Goal: Task Accomplishment & Management: Use online tool/utility

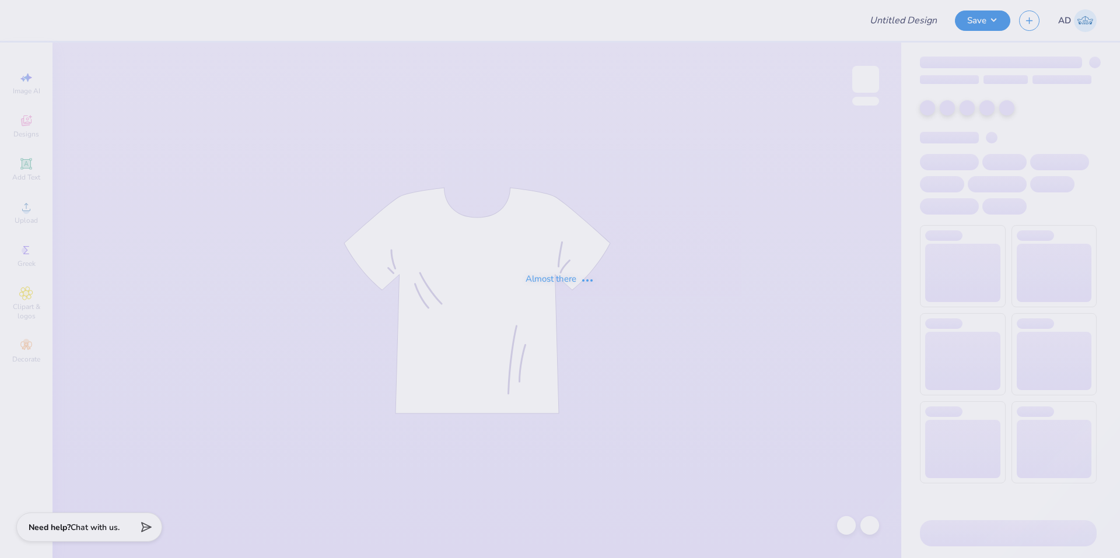
type input "Gphi Parents weekend"
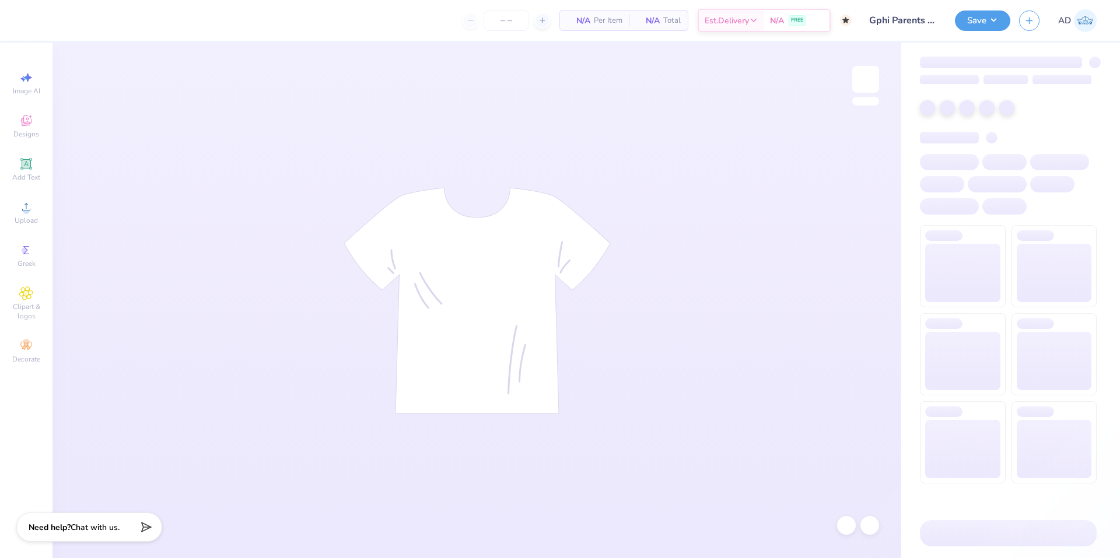
type input "60"
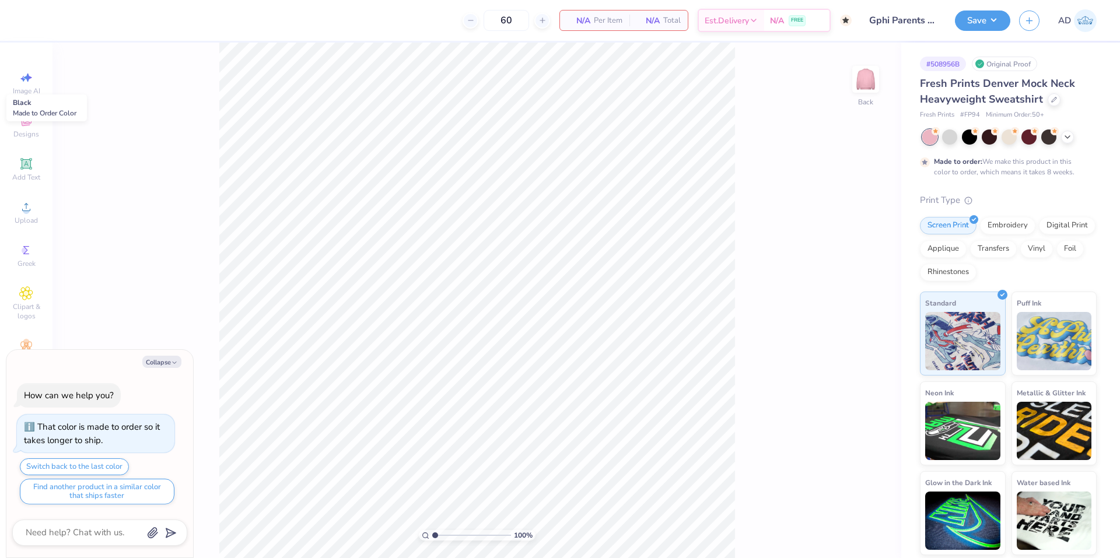
type textarea "x"
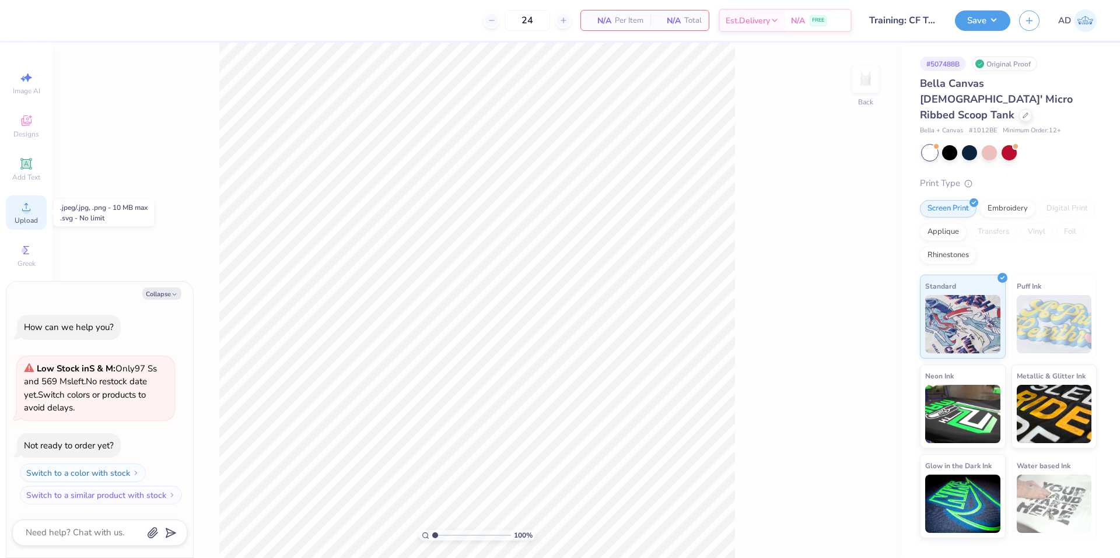
click at [22, 211] on icon at bounding box center [26, 207] width 14 height 14
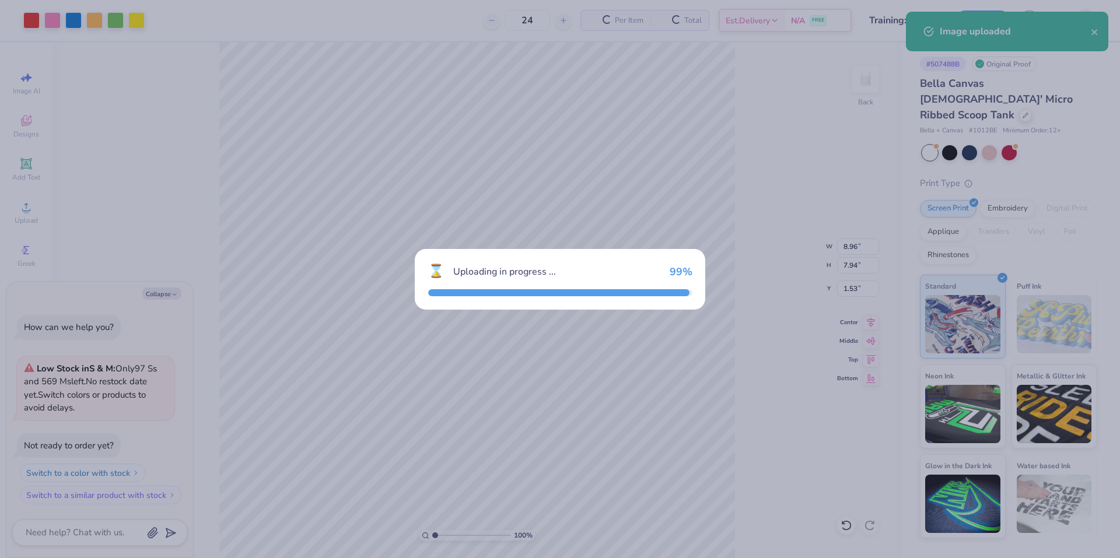
type textarea "x"
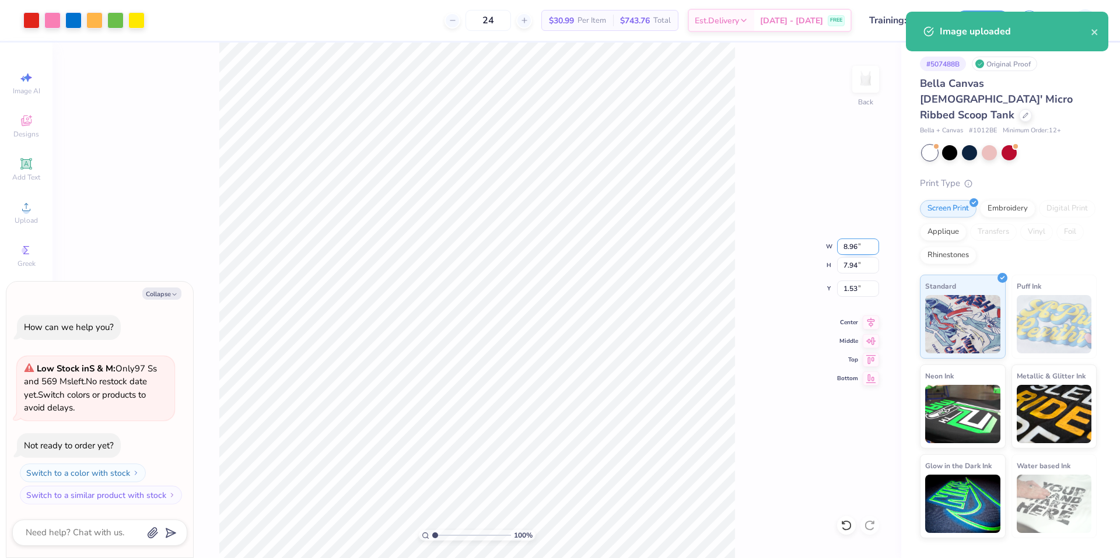
click at [848, 248] on input "8.96" at bounding box center [858, 247] width 42 height 16
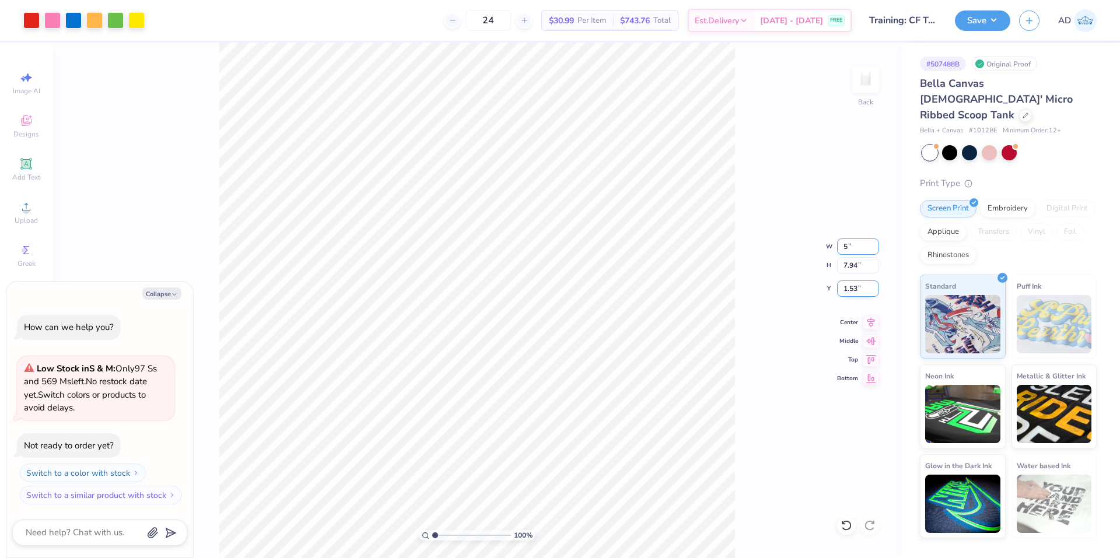
type input "5"
click at [853, 288] on input "1.53" at bounding box center [858, 289] width 42 height 16
type textarea "x"
type input "5.00"
type input "4.43"
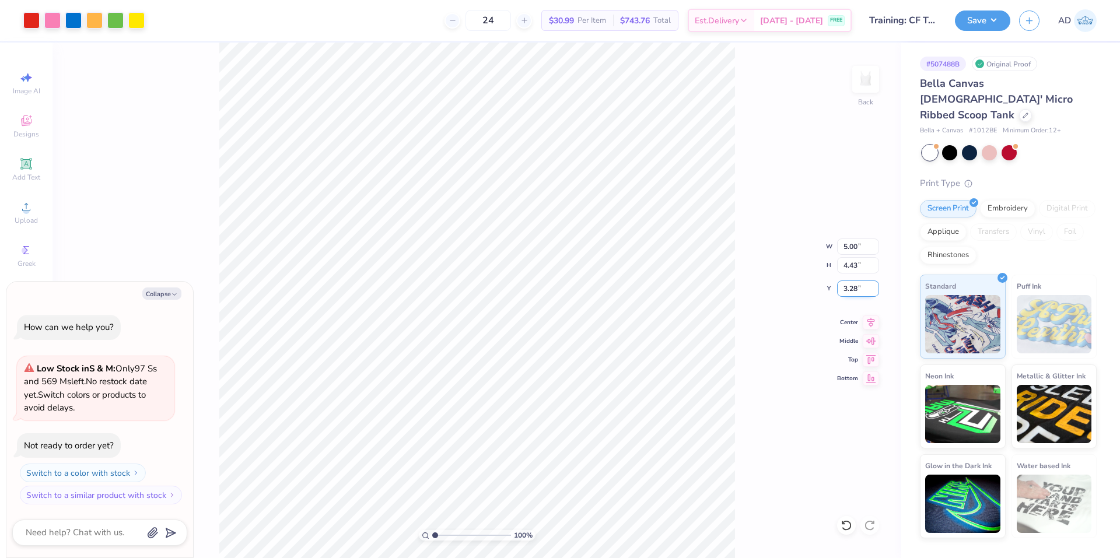
click at [852, 288] on input "3.28" at bounding box center [858, 289] width 42 height 16
click at [860, 296] on input "2" at bounding box center [858, 289] width 42 height 16
type input "2"
click at [850, 313] on div "100 % Back W 5.00 5.00 " H 4.43 4.43 " Y 2 2 " Center Middle Top Bottom" at bounding box center [476, 301] width 849 height 516
type textarea "x"
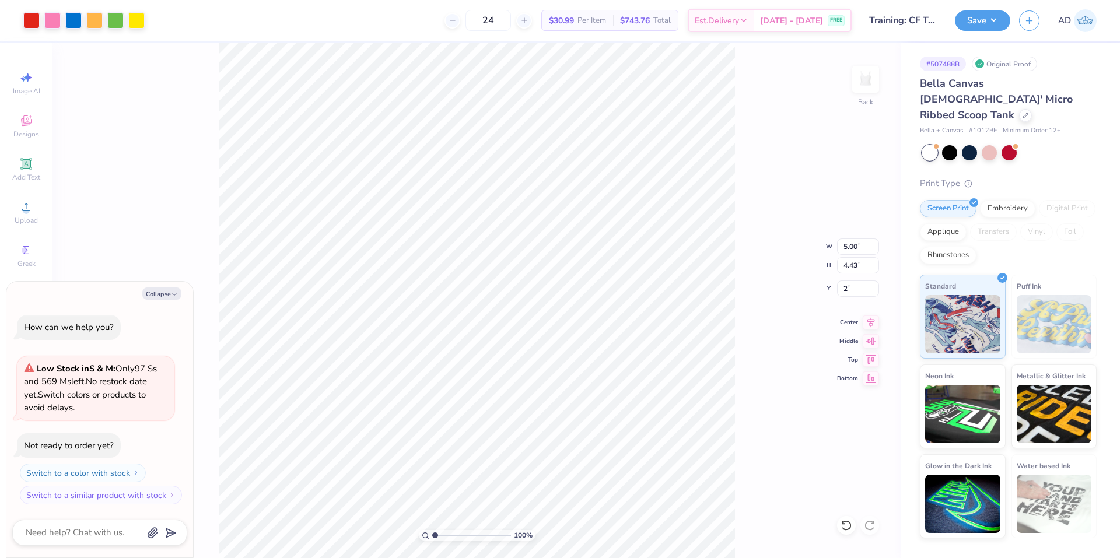
type input "2.00"
click at [868, 246] on div "100 % Back" at bounding box center [476, 301] width 849 height 516
type textarea "x"
click at [851, 250] on input "5.00" at bounding box center [858, 247] width 42 height 16
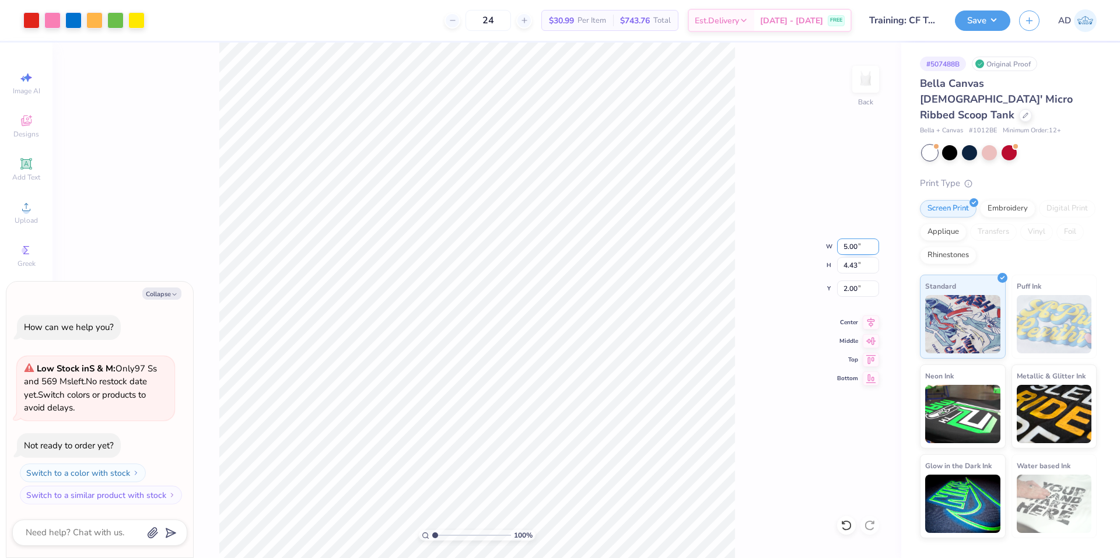
click at [851, 250] on input "5.00" at bounding box center [858, 247] width 42 height 16
type input "4"
click at [846, 288] on input "2.00" at bounding box center [858, 289] width 42 height 16
type textarea "x"
type input "4.00"
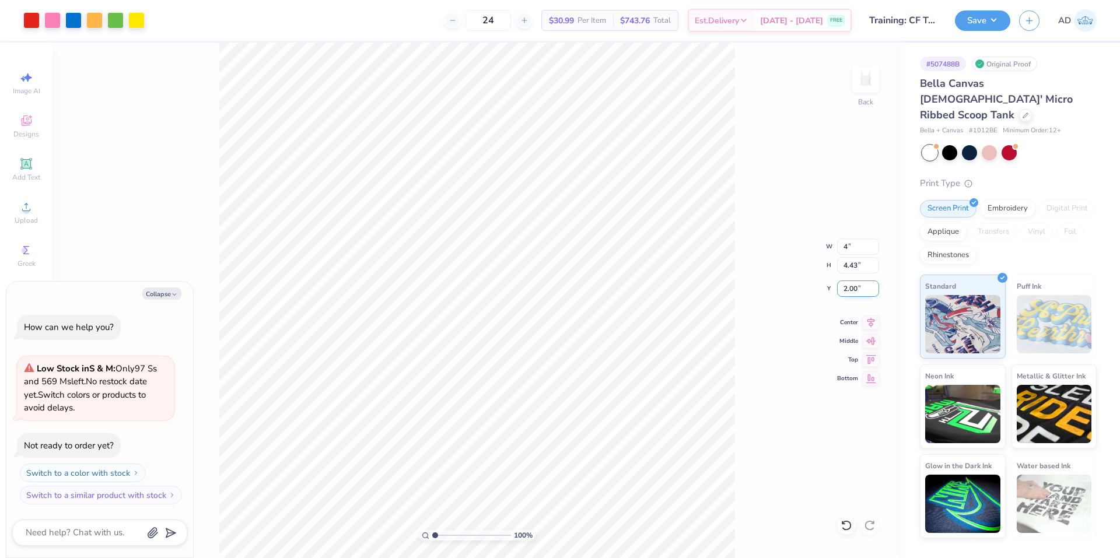
type input "3.55"
click at [846, 288] on input "2.44" at bounding box center [858, 289] width 42 height 16
type input "1"
type textarea "x"
type input "1.00"
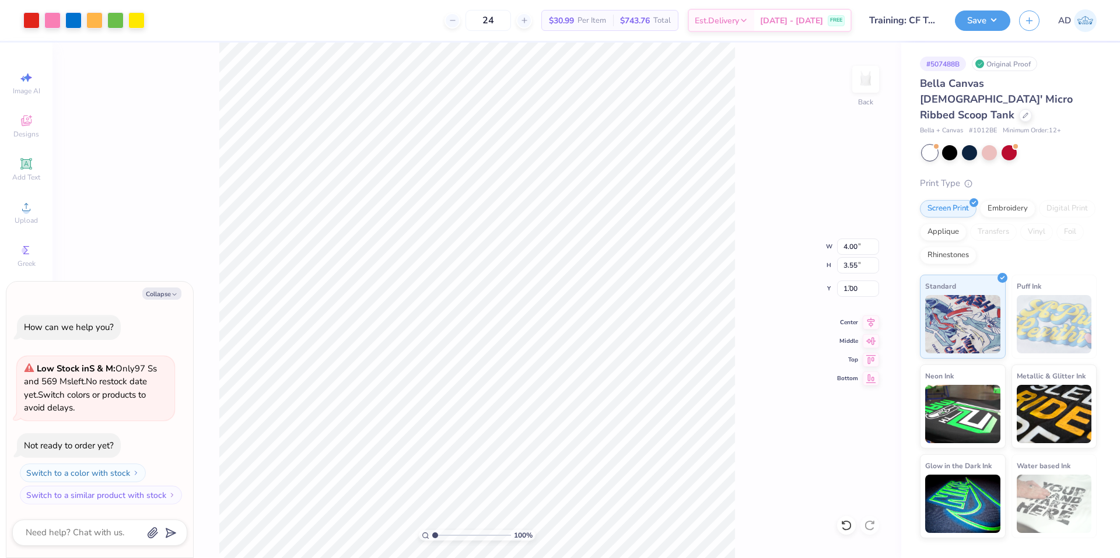
click at [797, 309] on div "100 % Back W 4.00 4.00 " H 3.55 3.55 " Y 1.00 1 " Center Middle Top Bottom" at bounding box center [476, 301] width 849 height 516
click at [993, 25] on button "Save" at bounding box center [982, 19] width 55 height 20
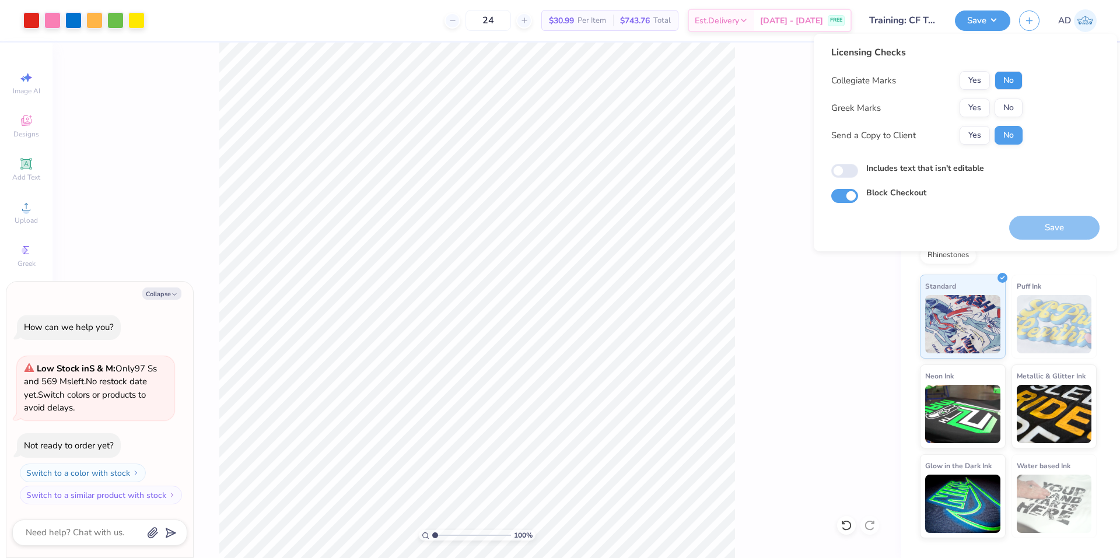
click at [1016, 80] on button "No" at bounding box center [1008, 80] width 28 height 19
click at [1010, 103] on button "No" at bounding box center [1008, 108] width 28 height 19
type textarea "x"
click at [843, 167] on input "Includes text that isn't editable" at bounding box center [844, 171] width 27 height 14
checkbox input "true"
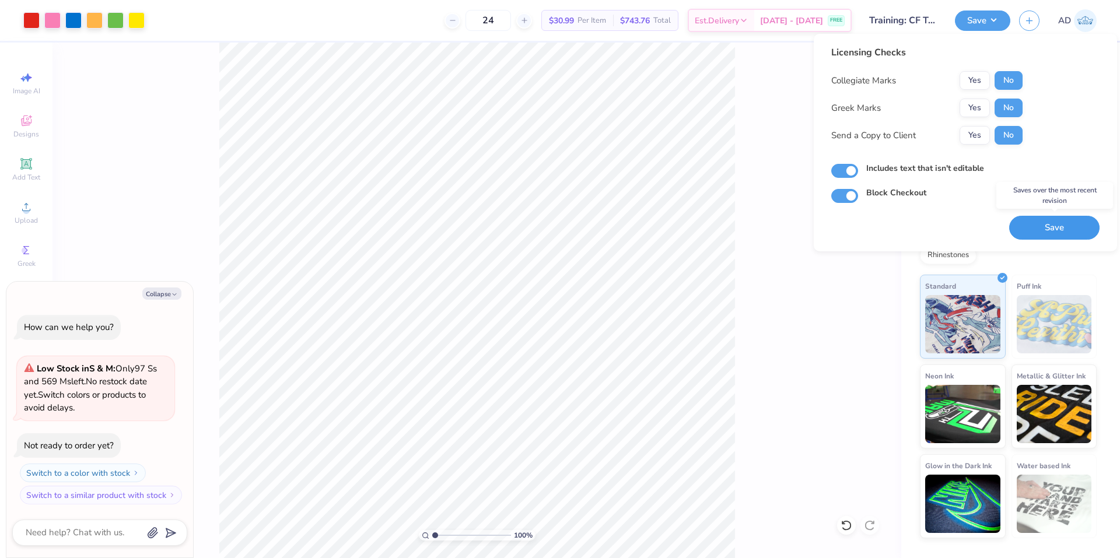
click at [1077, 230] on button "Save" at bounding box center [1054, 228] width 90 height 24
type textarea "x"
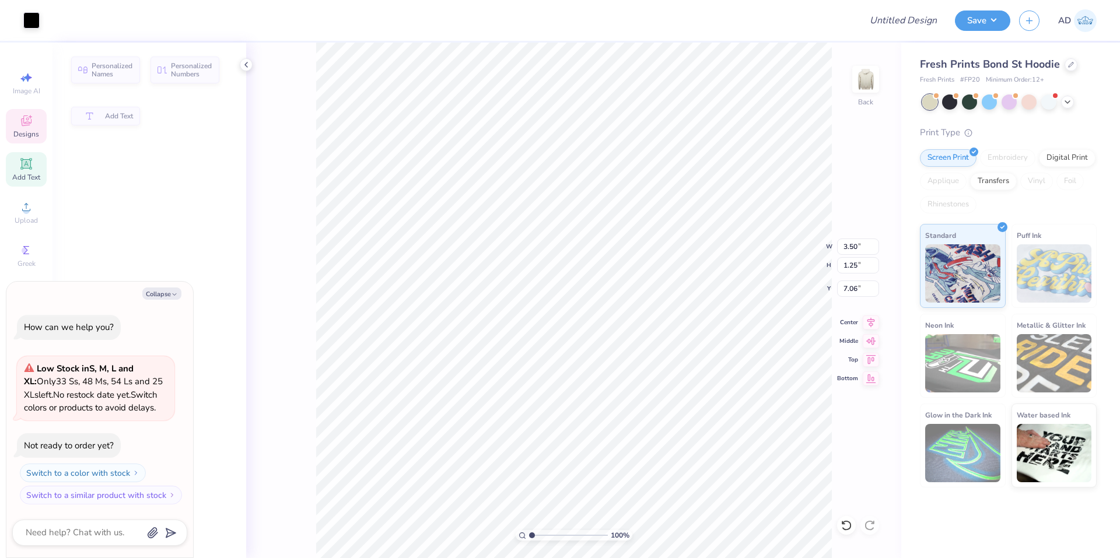
type textarea "x"
type input "3.50"
type input "1.25"
type input "7.06"
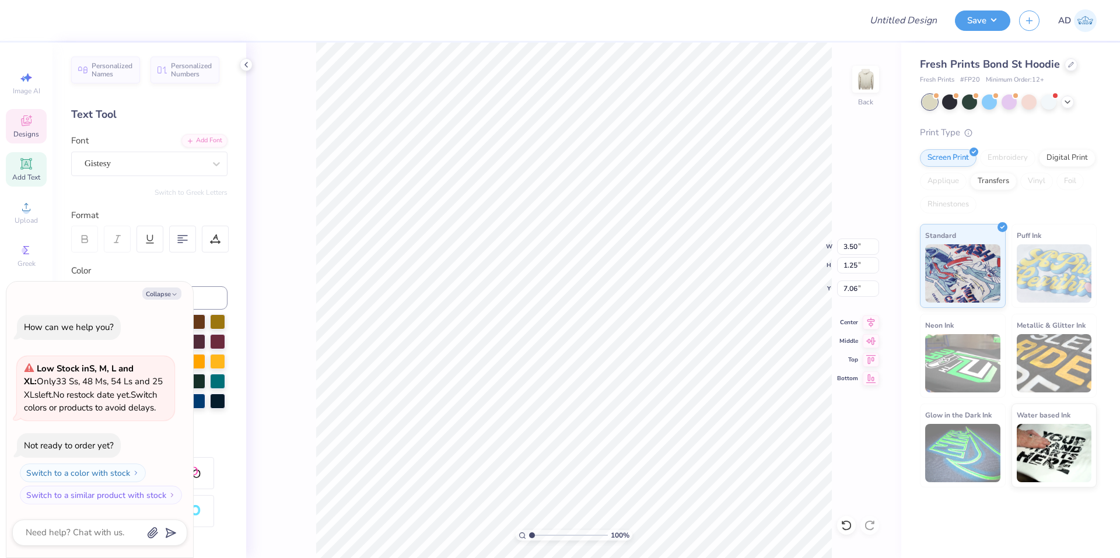
type textarea "x"
type textarea "k"
type textarea "x"
type textarea "k"
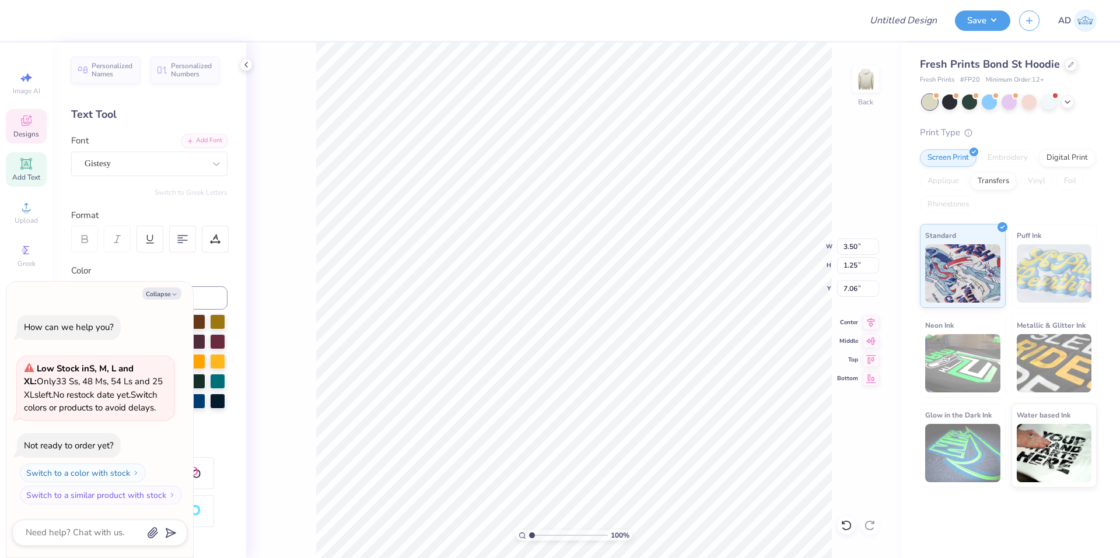
type textarea "x"
type textarea "K"
type textarea "x"
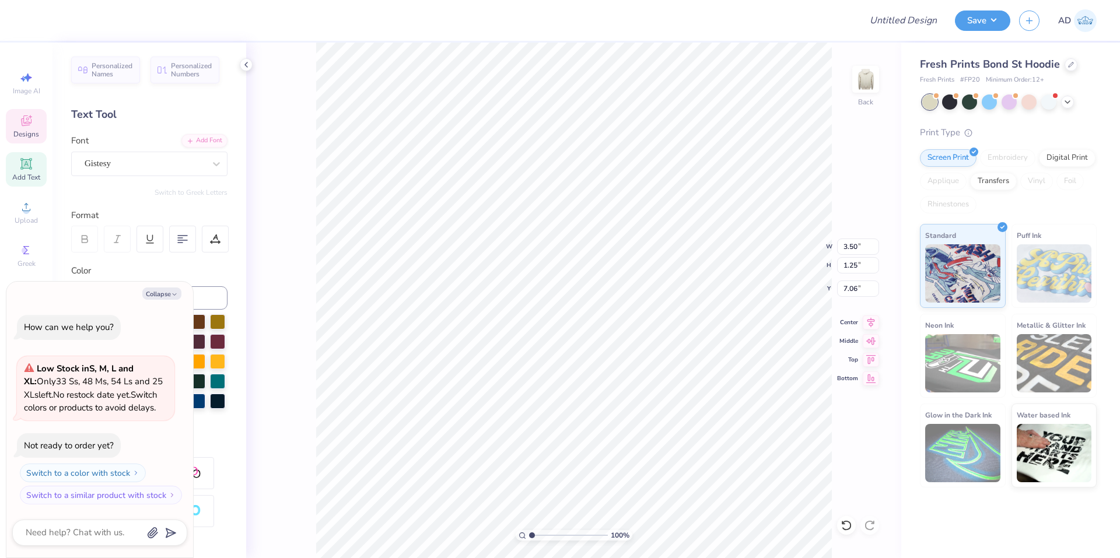
type textarea "Ka"
type textarea "x"
type textarea "Kao"
type textarea "x"
type textarea "Kaoo"
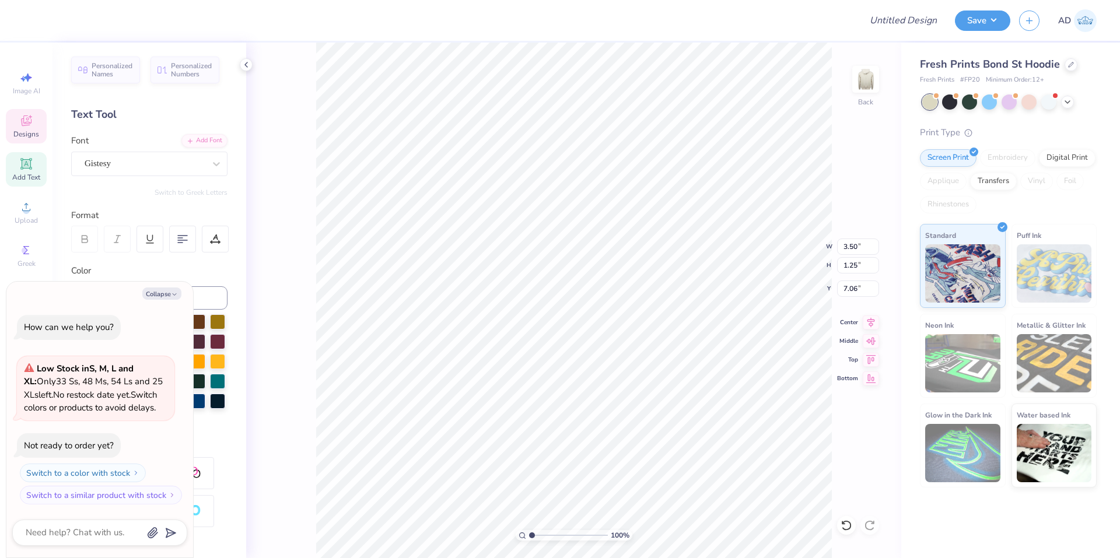
type textarea "x"
type textarea "Kao"
type textarea "x"
type textarea "Ka"
type textarea "x"
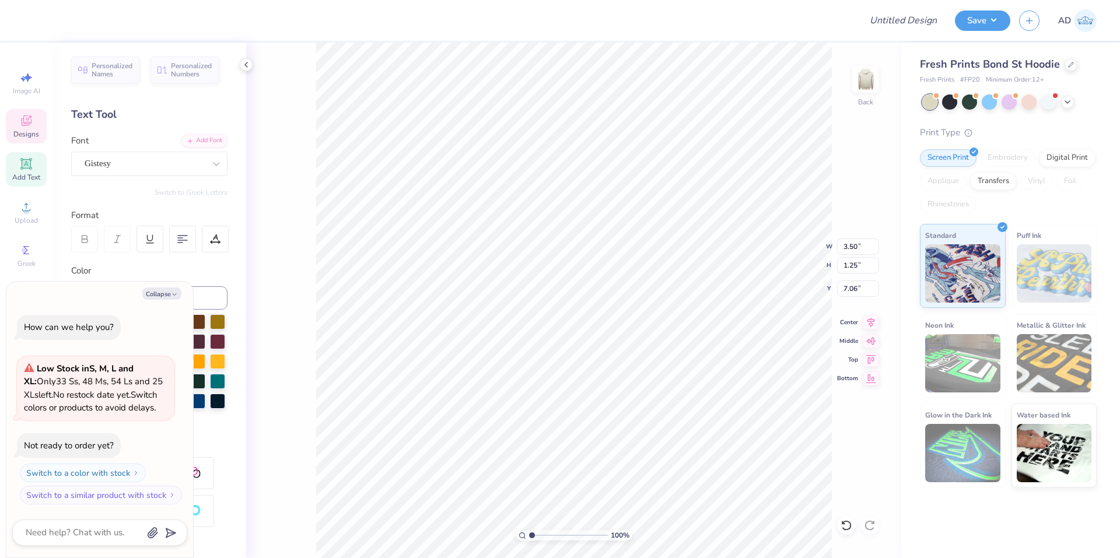
scroll to position [8, 2]
type textarea "Kap"
type textarea "x"
type textarea "Kappa"
type textarea "x"
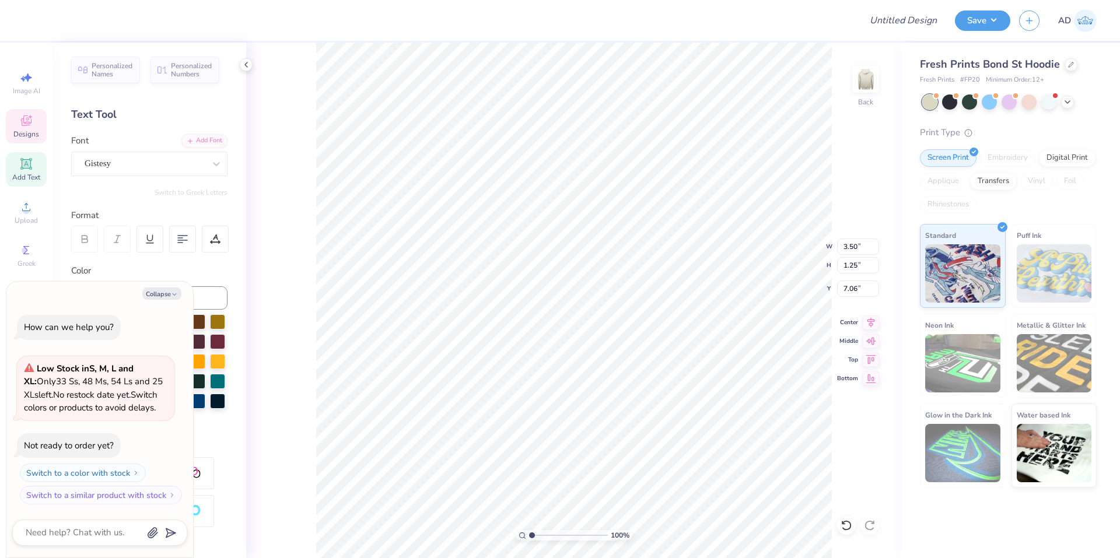
scroll to position [8, 3]
type textarea "Kappa"
type textarea "x"
type textarea "Kappa A"
type textarea "x"
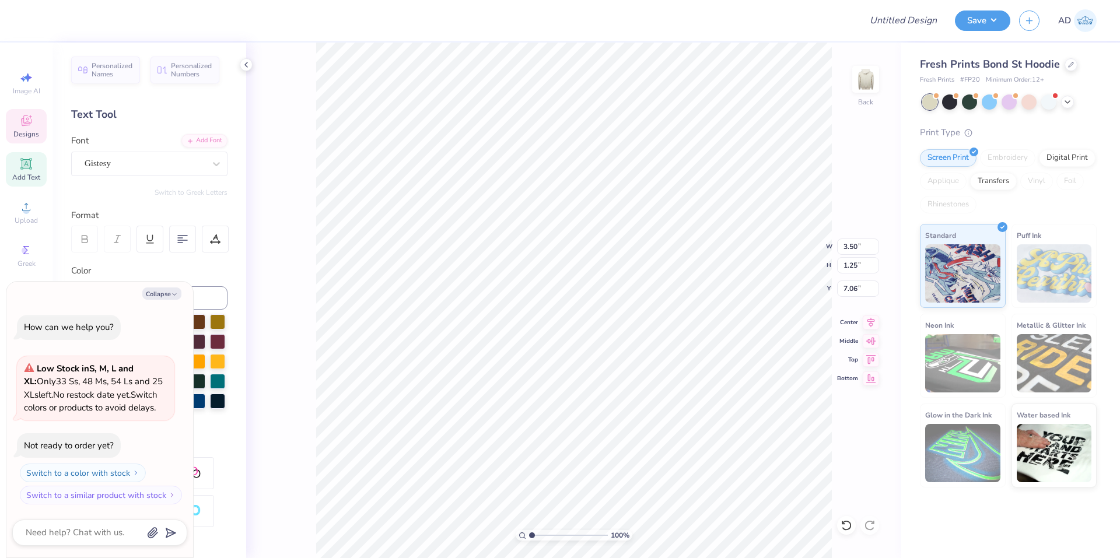
type textarea "Kappa Al"
type textarea "x"
type textarea "Kappa Alp"
type textarea "x"
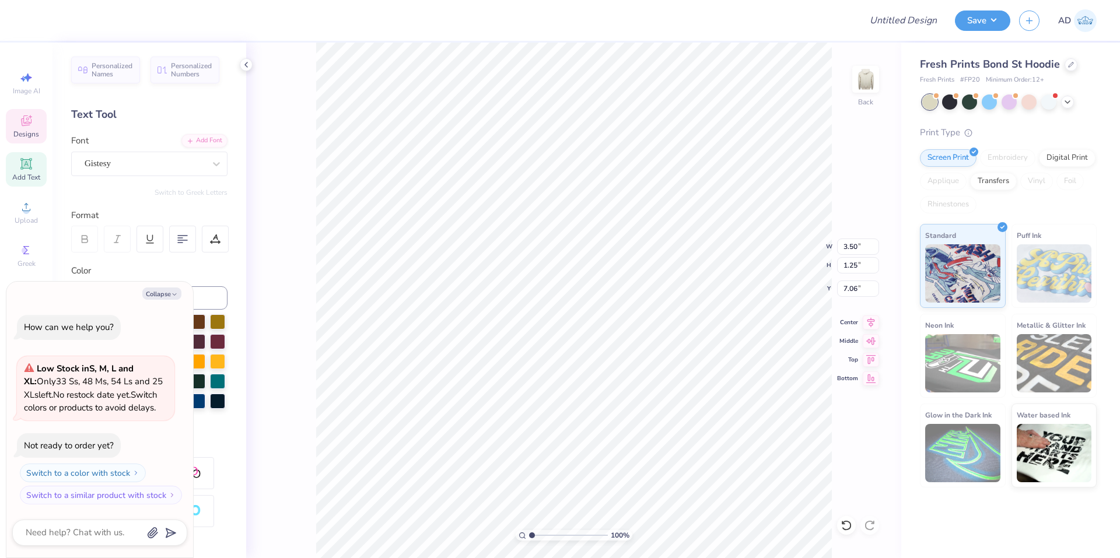
type textarea "Kappa Alph"
type textarea "x"
type textarea "Kappa Alpha"
type textarea "x"
type textarea "Kappa Alpha"
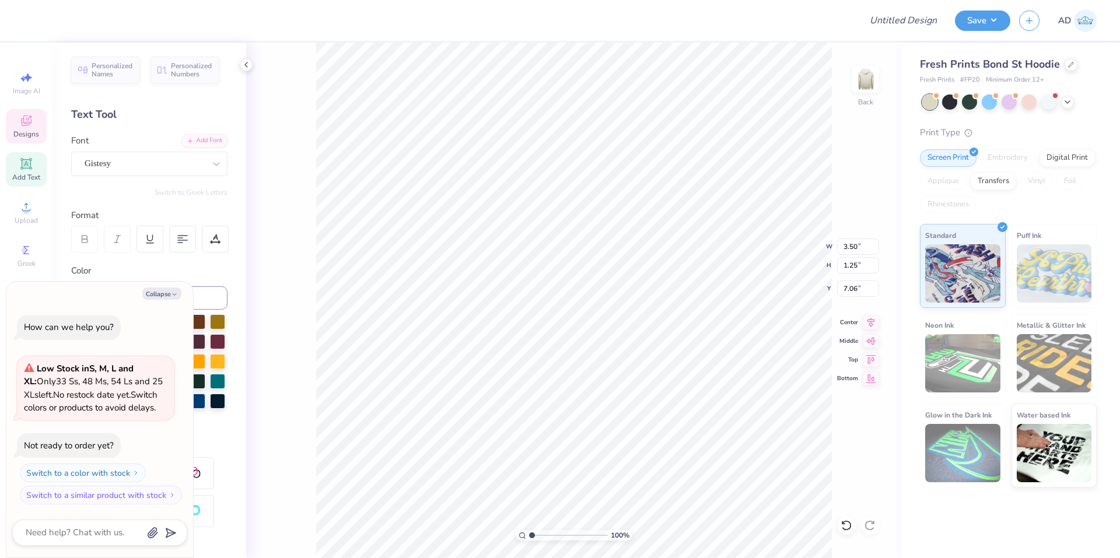
type textarea "x"
type textarea "Kappa Alpha T"
type textarea "x"
type textarea "Kappa Alpha Tr"
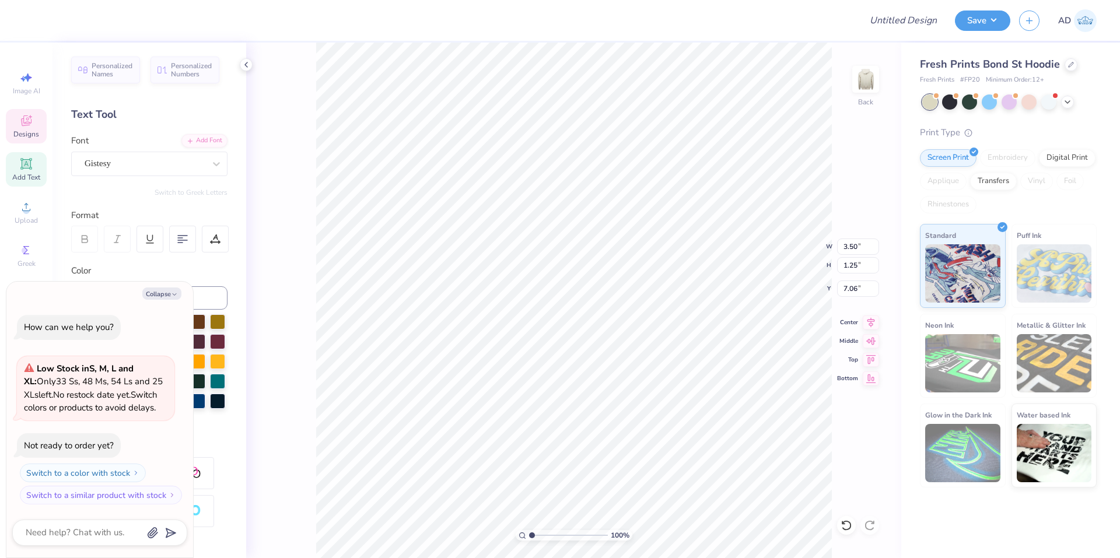
type textarea "x"
type textarea "Kappa Alpha T"
type textarea "x"
type textarea "Kappa Alpha Th"
type textarea "x"
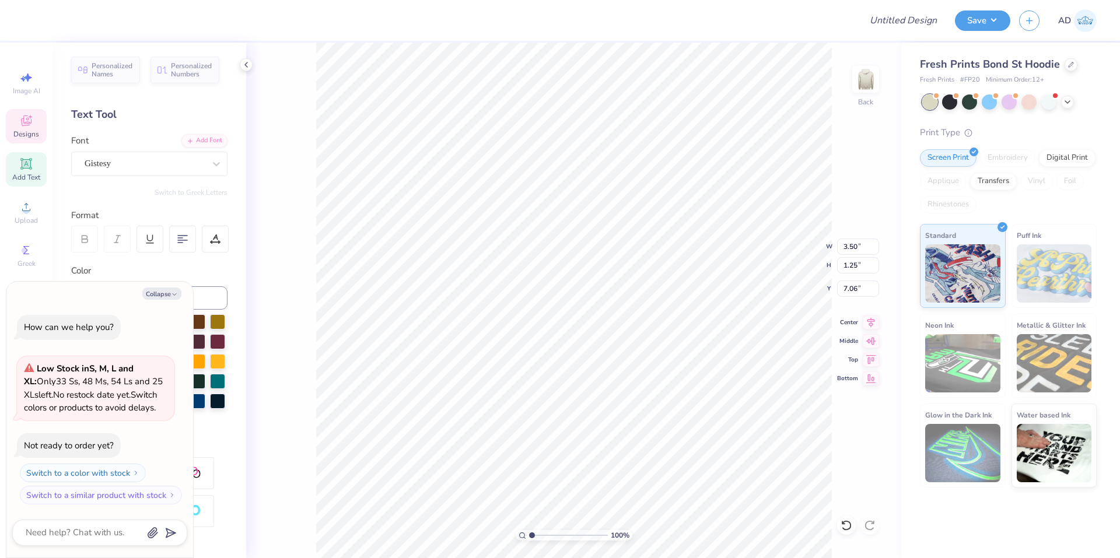
type textarea "Kappa Alpha Thet"
type textarea "x"
type textarea "Kappa Alpha Thet"
type textarea "x"
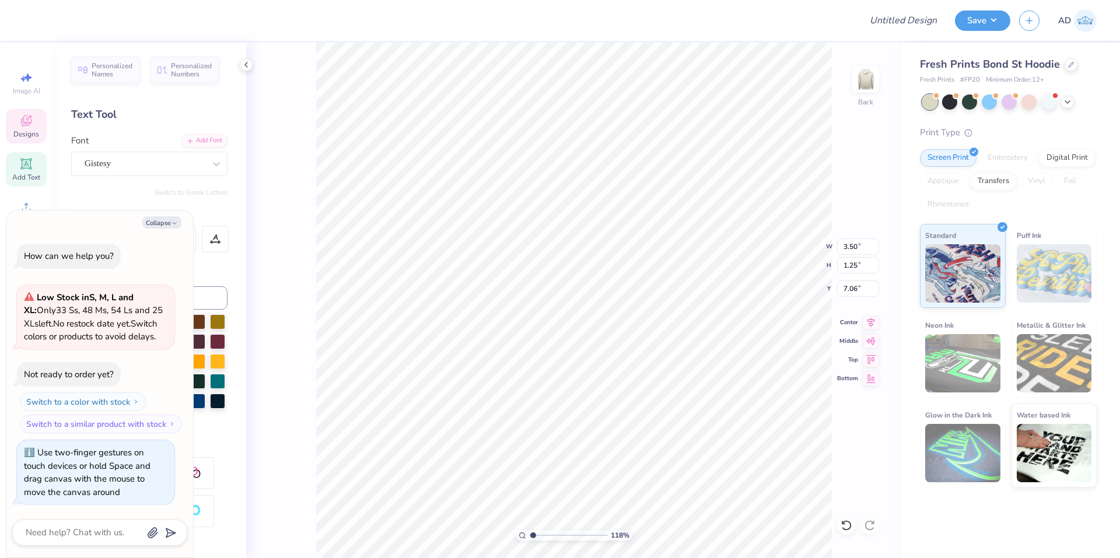
type input "1.18145891733022"
type textarea "x"
type input "2.71964205036602"
type textarea "Kappa Alpha Theta"
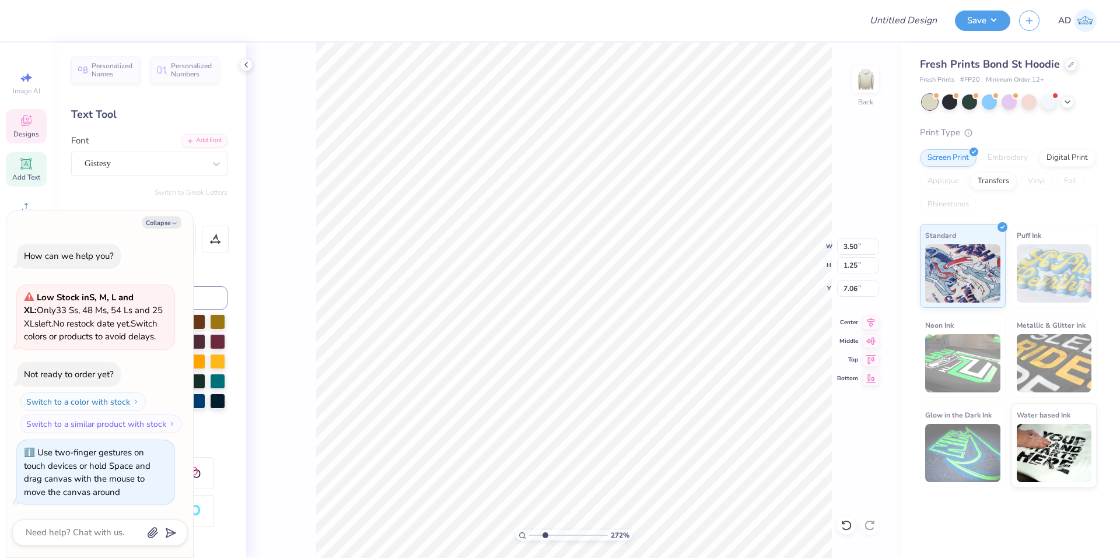
type input "2.71964205036602"
type textarea "x"
type textarea "Kappa Alpha Theta"
type input "2.71964205036602"
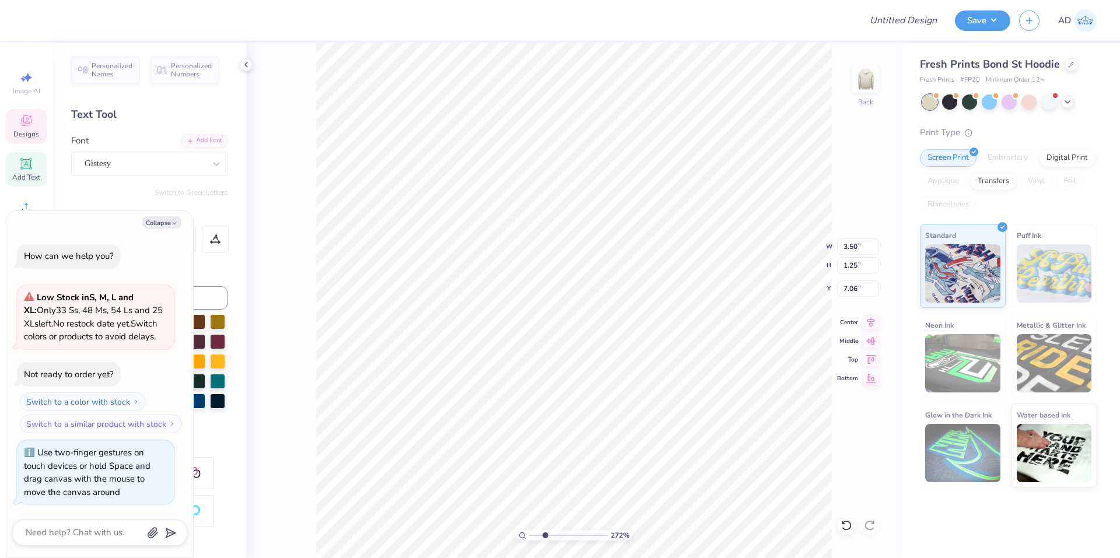
type textarea "x"
type input "2.35"
type input "1.31"
type input "7.98"
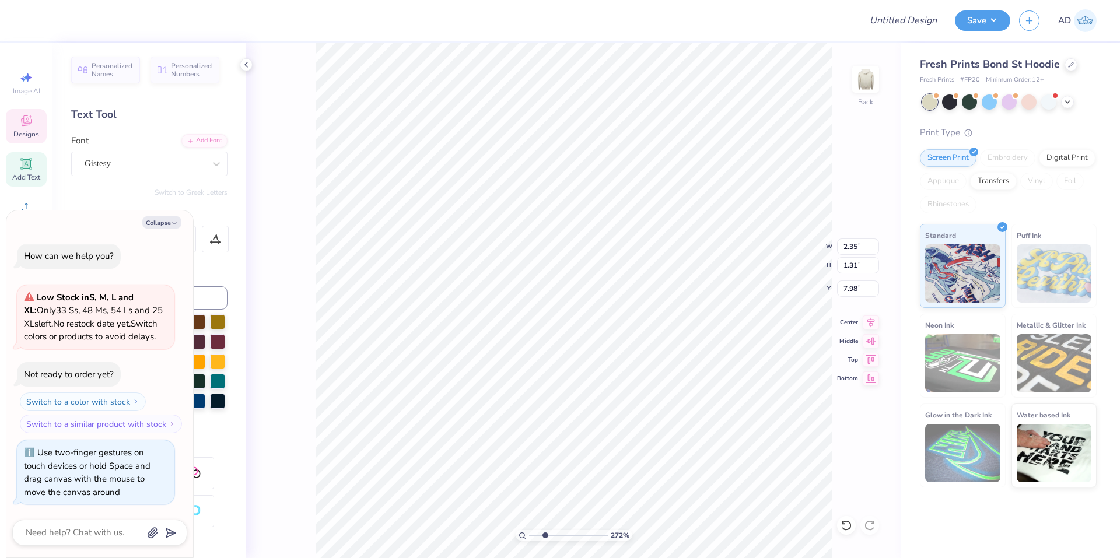
type input "2.71964205036602"
type textarea "x"
type input "2.71964205036602"
type textarea "x"
type input "2.71964205036602"
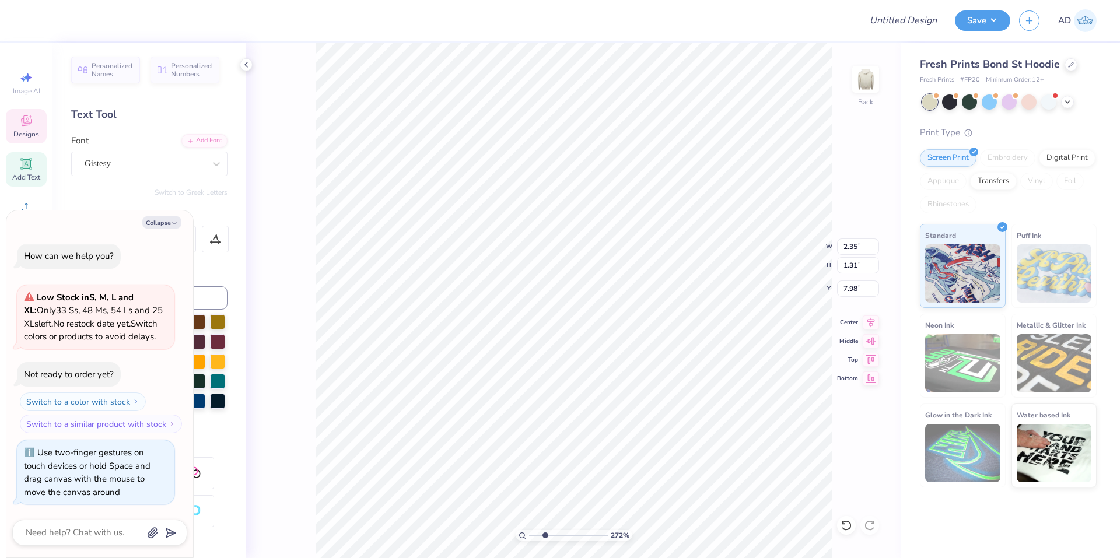
type textarea "x"
type input "2.71964205036602"
type textarea "x"
paste textarea "Tuscaloosa"
type textarea "Tuscaloosa"
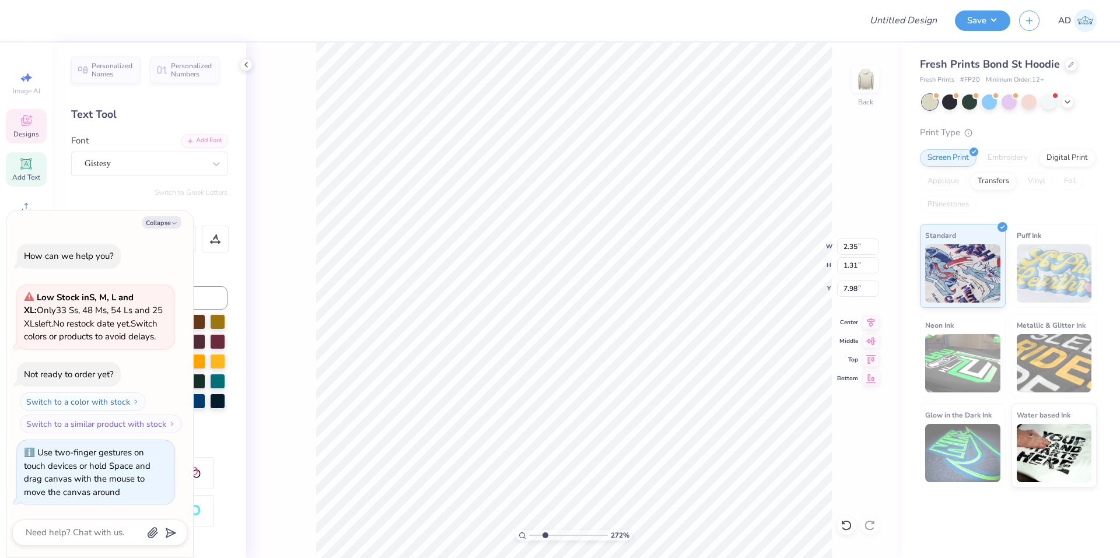
type input "2.71964205036602"
type textarea "x"
type textarea "Tuscaloosa,"
type input "2.71964205036602"
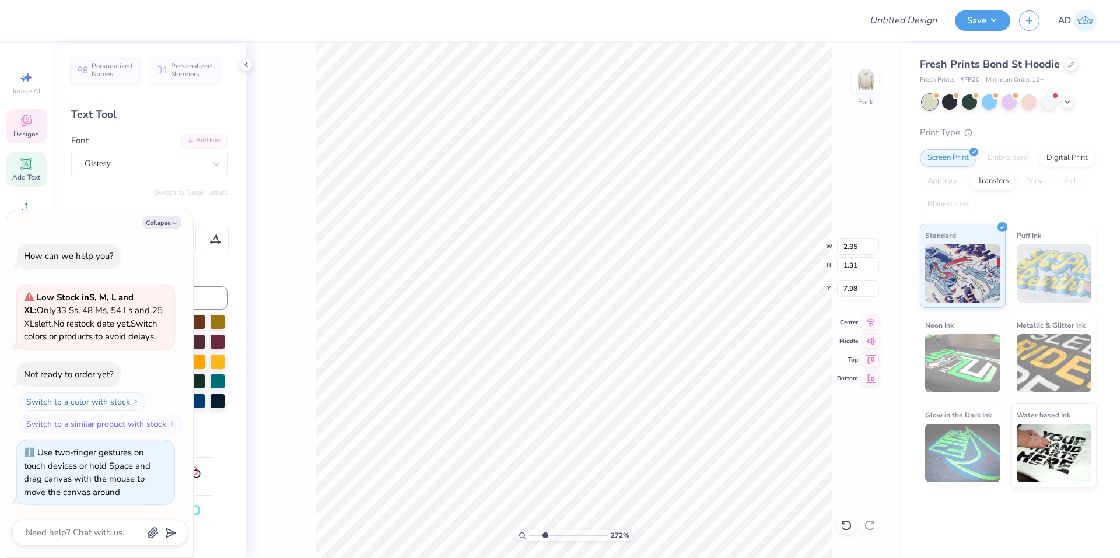
type textarea "x"
type textarea "Tuscaloosa,"
type input "2.71964205036602"
type textarea "x"
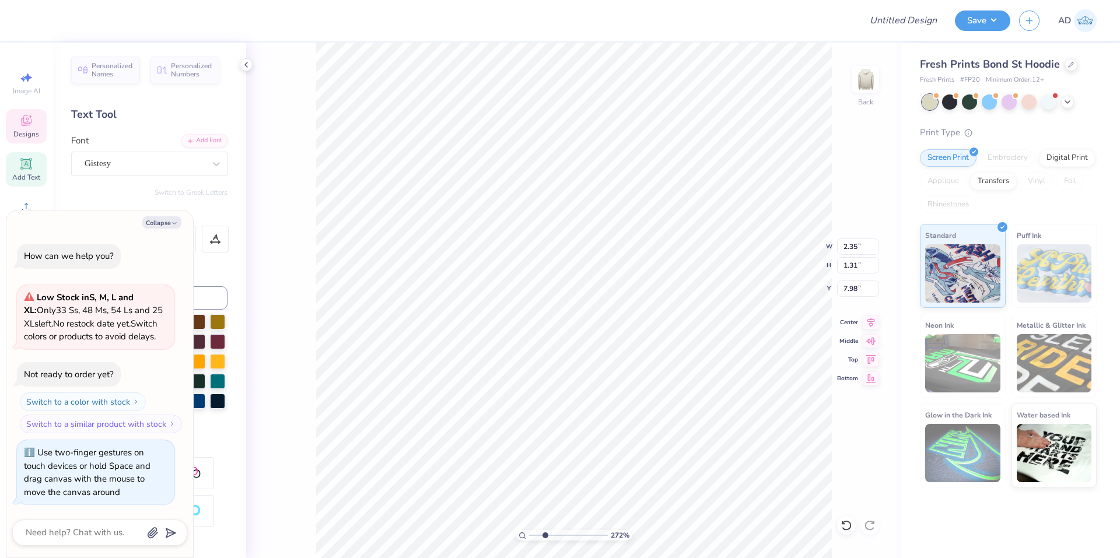
type input "1.23"
type input "1.35"
type input "9.00"
type input "2.71964205036602"
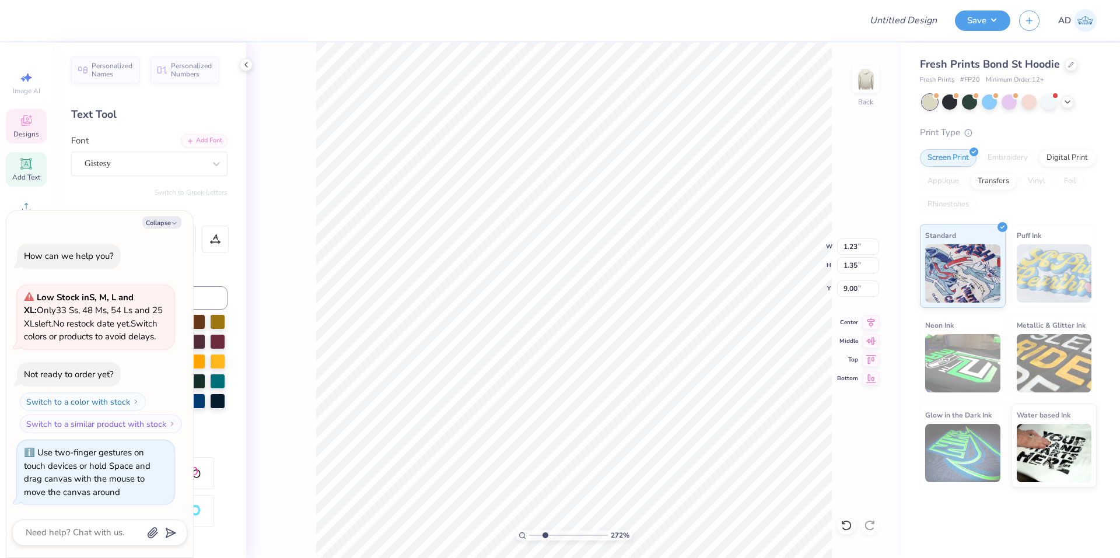
type textarea "x"
type textarea "A"
type input "2.71964205036602"
type textarea "x"
type textarea "AL"
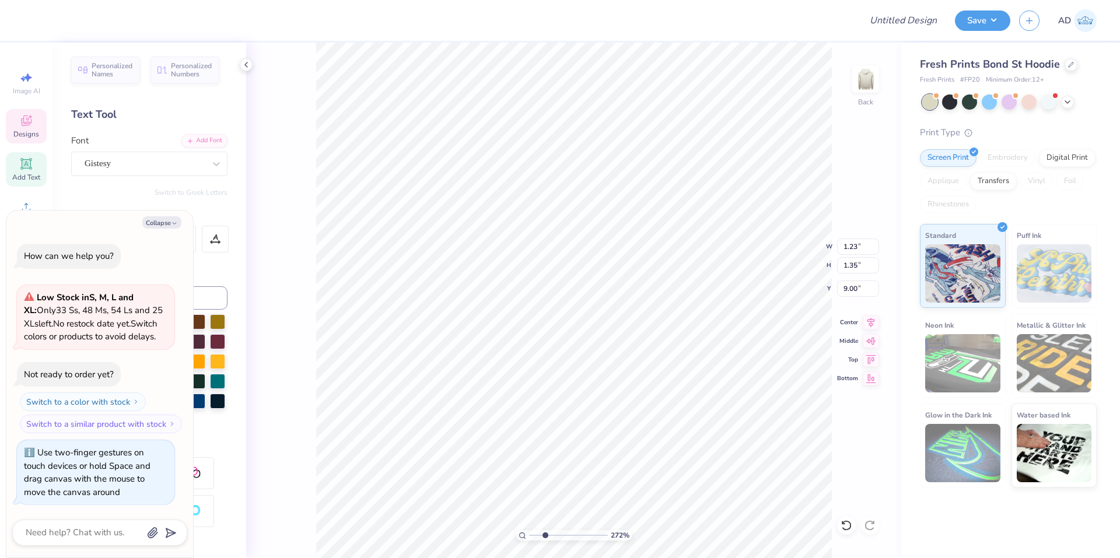
type input "2.71964205036602"
type textarea "x"
type input "2.71964205036602"
type textarea "x"
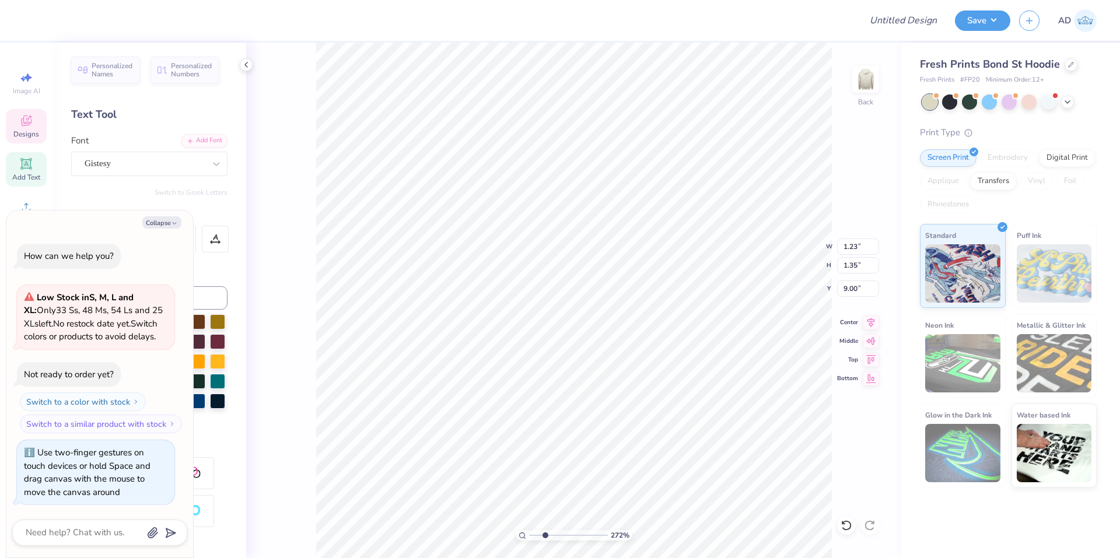
type input "1.14"
type input "0.11"
type input "5.07"
type input "2.71964205036602"
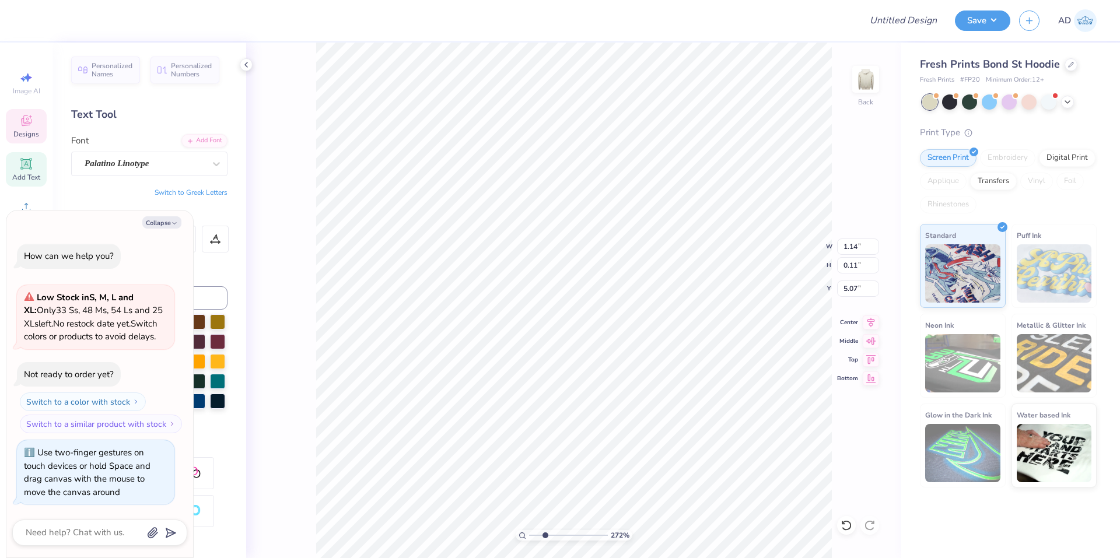
type textarea "x"
type input "2.71964205036602"
type textarea "x"
type textarea "PENNSYaLVANIA"
type input "2.71964205036602"
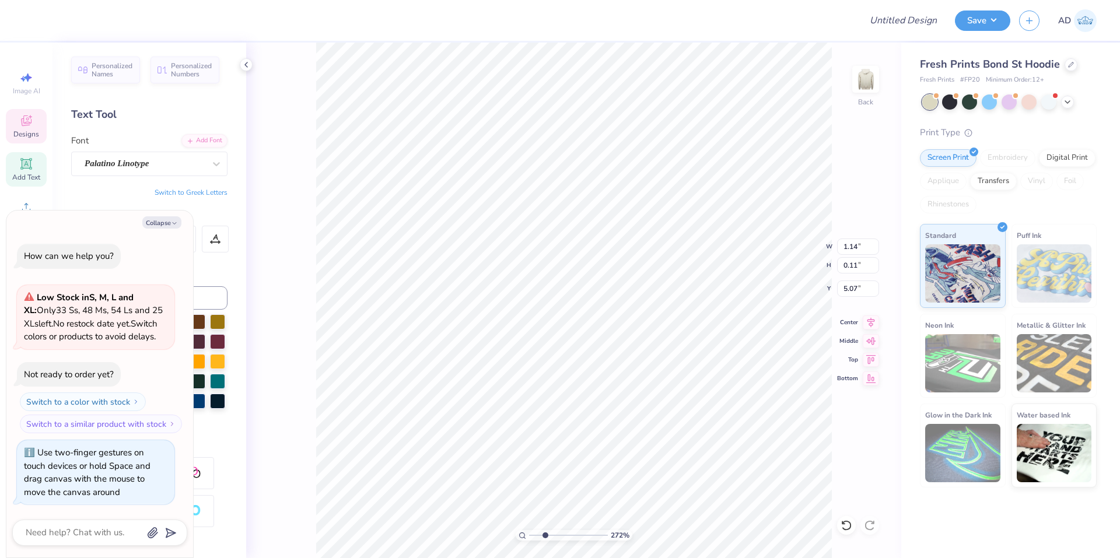
type textarea "x"
type input "2.71964205036602"
type textarea "x"
type textarea "A"
type input "2.71964205036602"
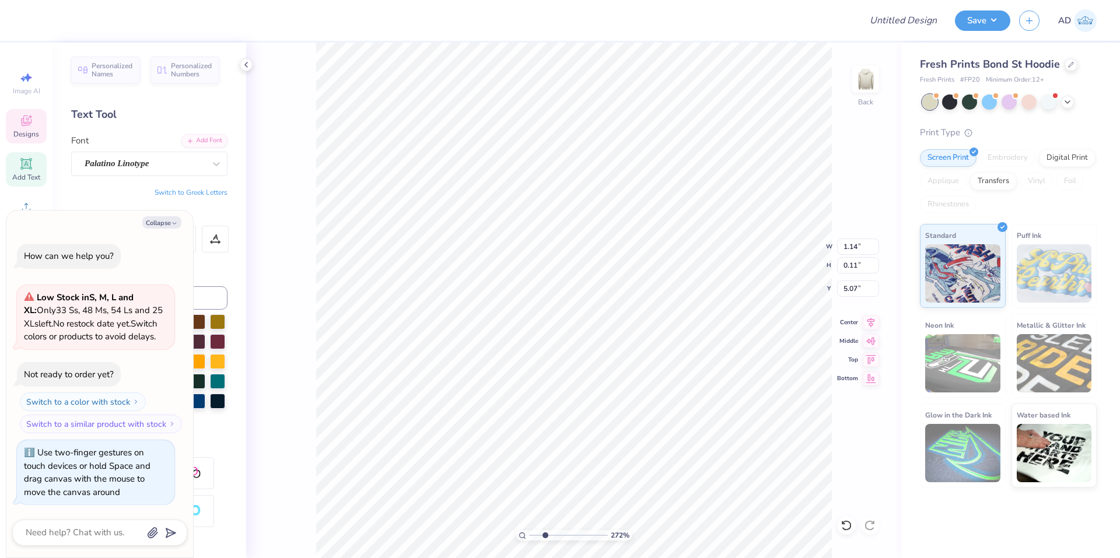
type textarea "x"
type textarea "ALA"
type input "2.71964205036602"
type textarea "x"
type textarea "ALAB"
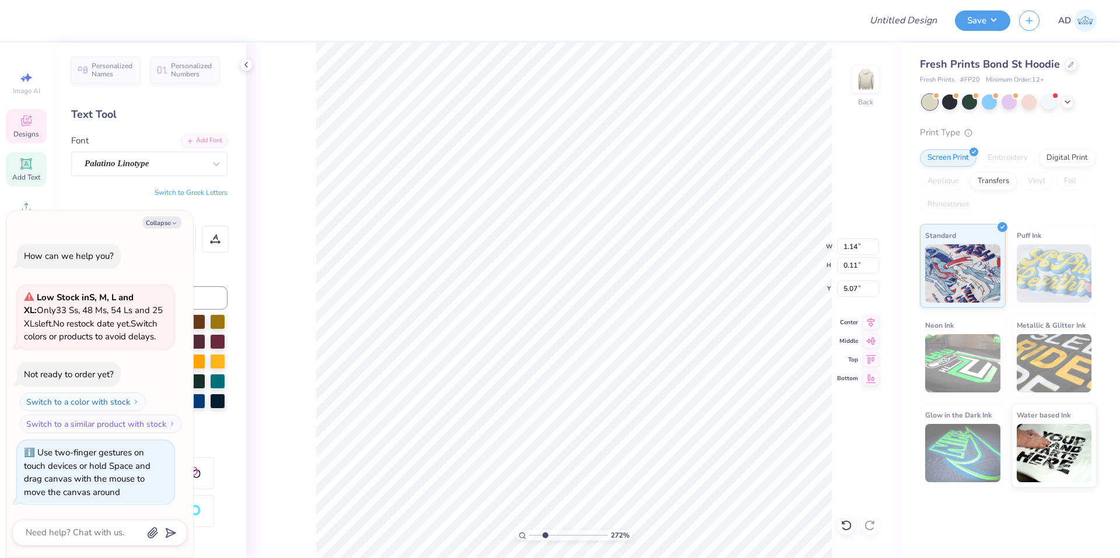
type input "2.71964205036602"
type textarea "x"
type textarea "ALABA"
type input "2.71964205036602"
type textarea "x"
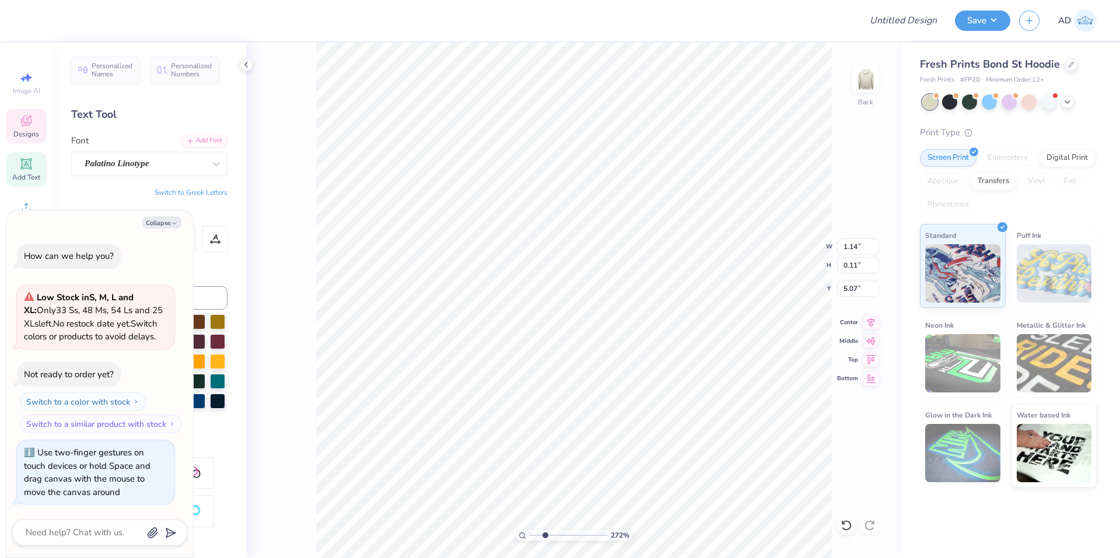
type textarea "ALABAM"
type input "2.71964205036602"
type textarea "x"
type textarea "ALABAMA"
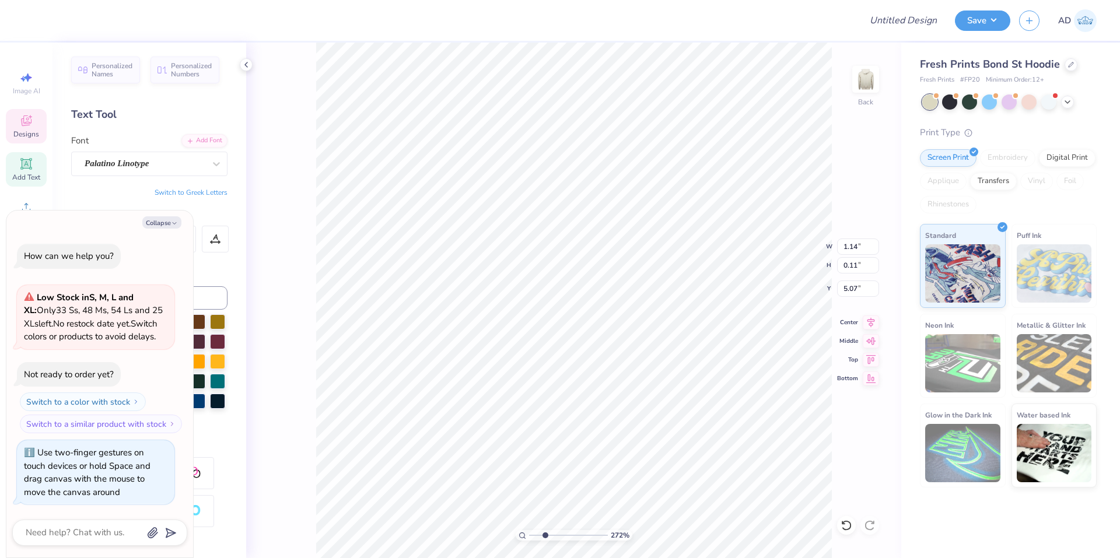
type input "2.71964205036602"
type textarea "x"
type input "2.71964205036602"
type textarea "x"
type input "1.94838374793402"
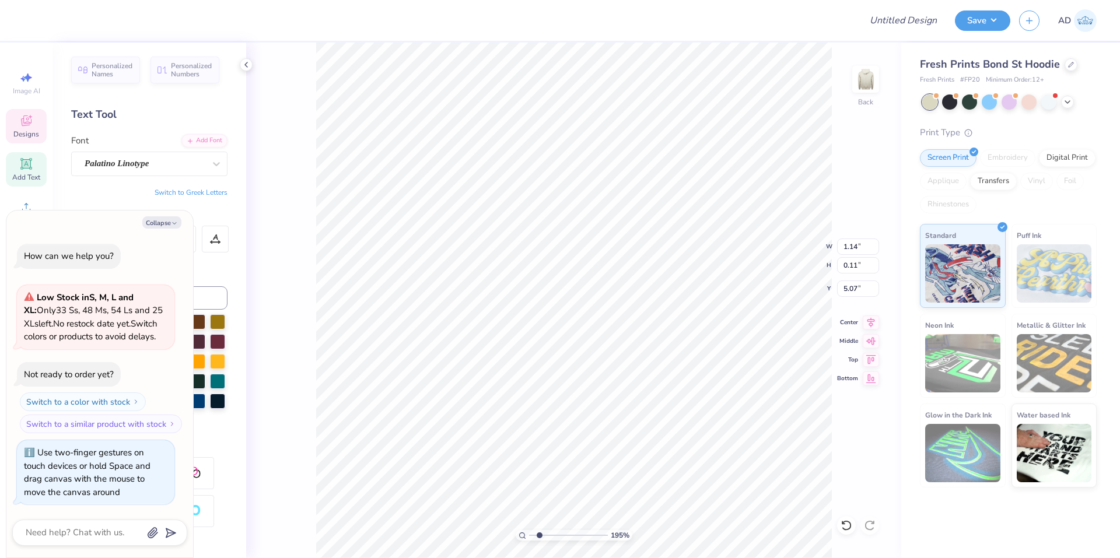
type textarea "x"
type textarea "ALABAMA"
click at [246, 64] on polyline at bounding box center [246, 64] width 2 height 5
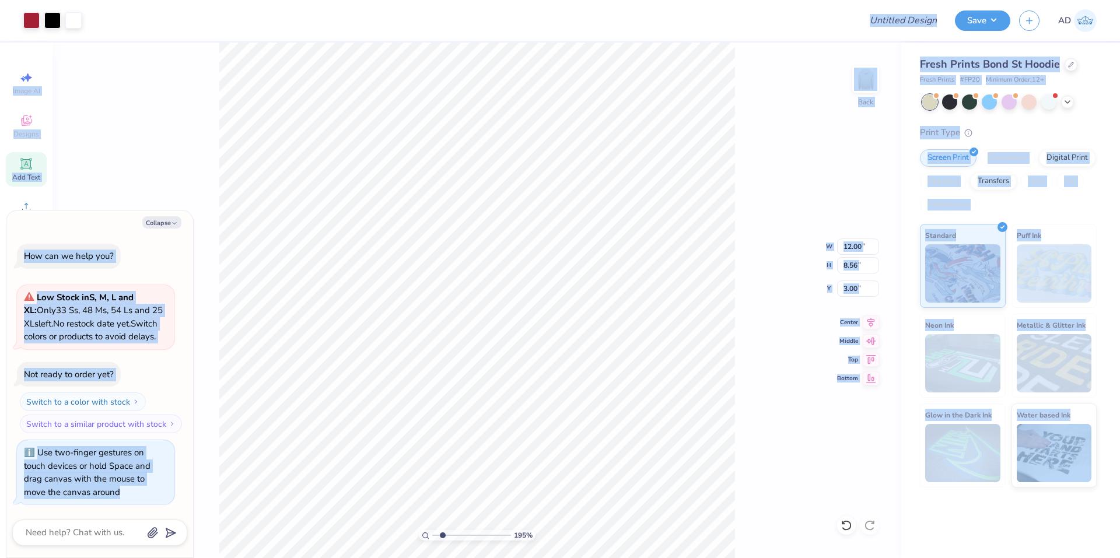
type textarea "x"
click at [997, 128] on div "Print Type" at bounding box center [1008, 132] width 177 height 13
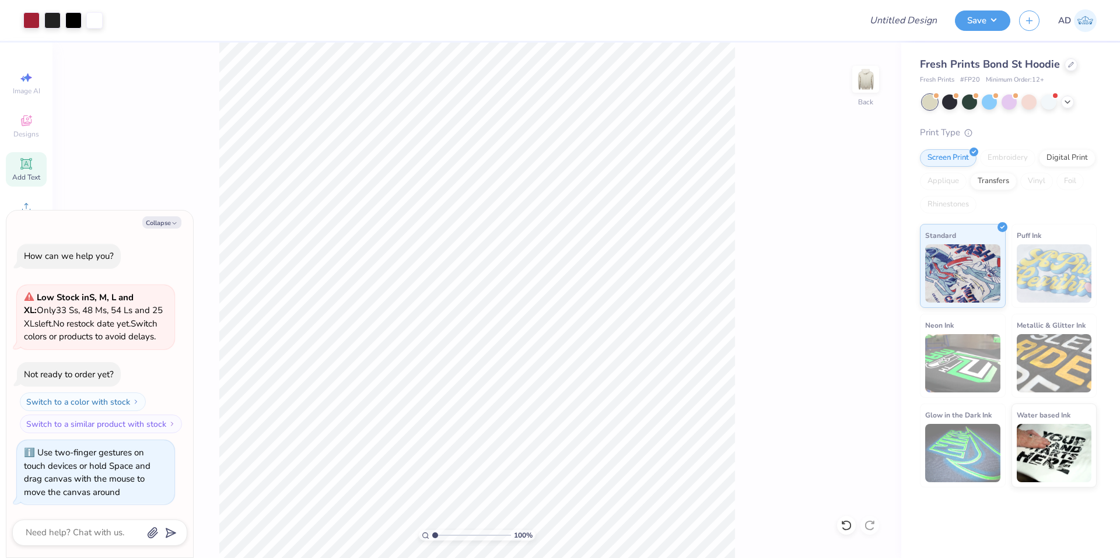
drag, startPoint x: 442, startPoint y: 537, endPoint x: 434, endPoint y: 537, distance: 8.2
type input "1"
click at [434, 537] on input "range" at bounding box center [471, 535] width 79 height 10
click at [987, 27] on button "Save" at bounding box center [982, 19] width 55 height 20
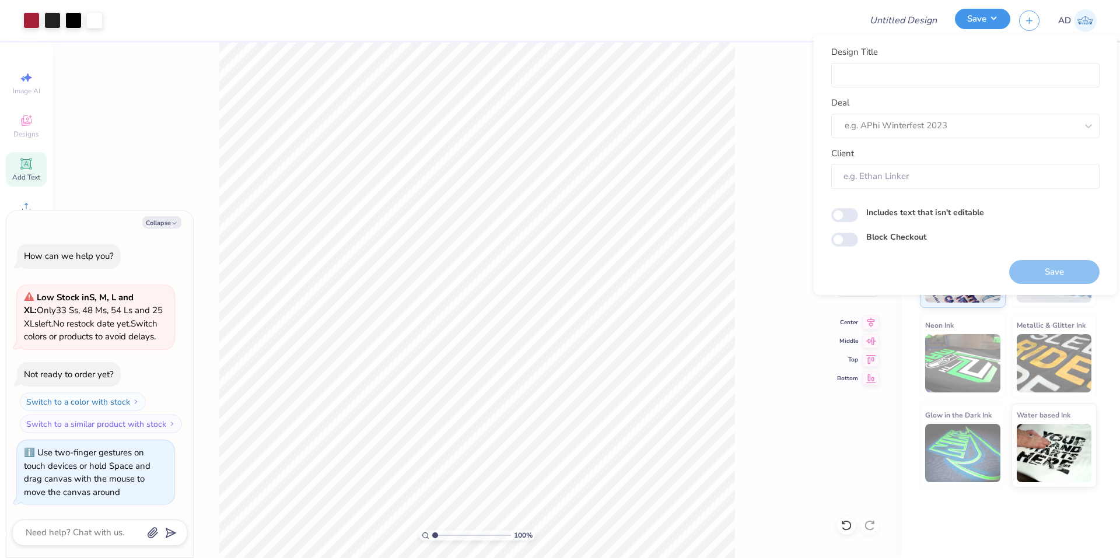
click at [987, 27] on button "Save" at bounding box center [982, 19] width 55 height 20
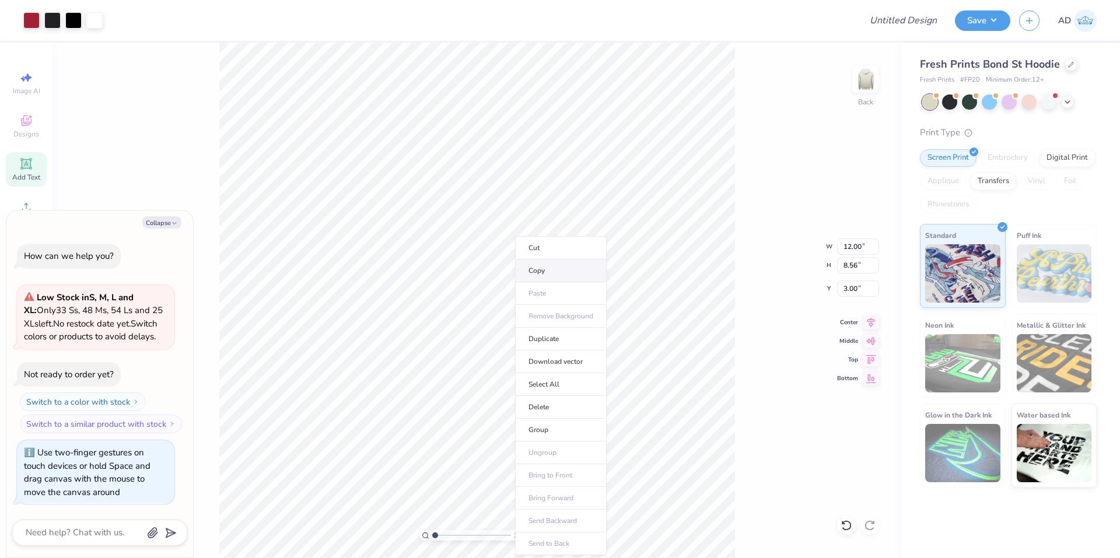
click at [566, 275] on li "Copy" at bounding box center [561, 271] width 92 height 23
click at [160, 219] on button "Collapse" at bounding box center [161, 222] width 39 height 12
type textarea "x"
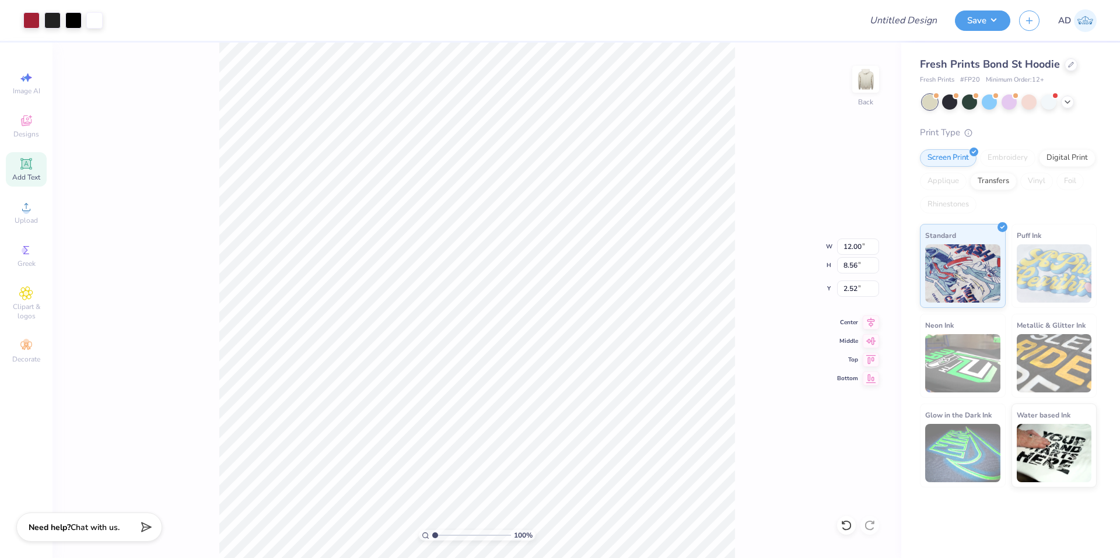
type input "2.52"
click at [546, 365] on li "Download vector" at bounding box center [534, 361] width 92 height 23
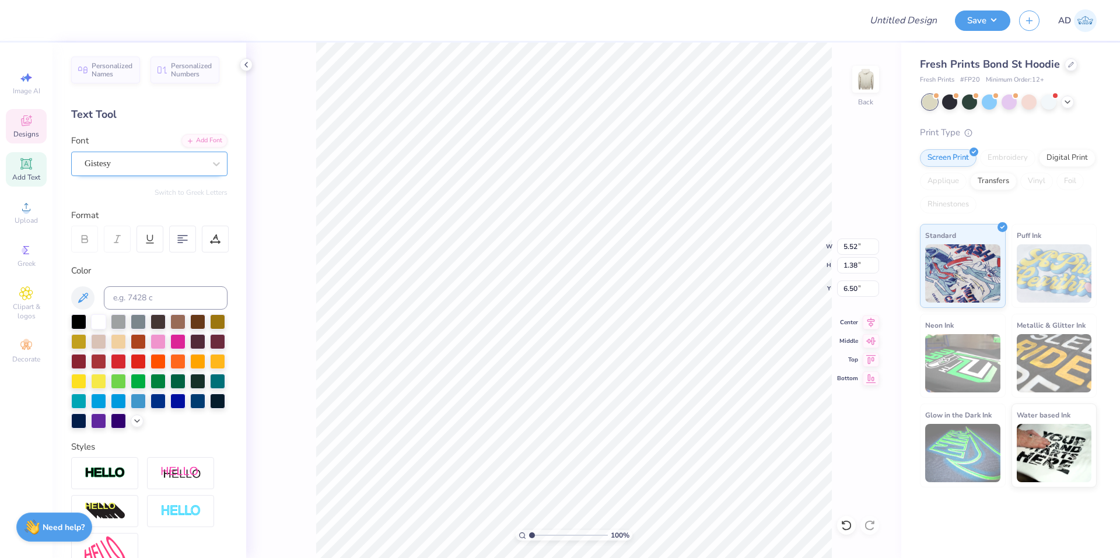
click at [129, 158] on div "Gistesy" at bounding box center [144, 164] width 122 height 18
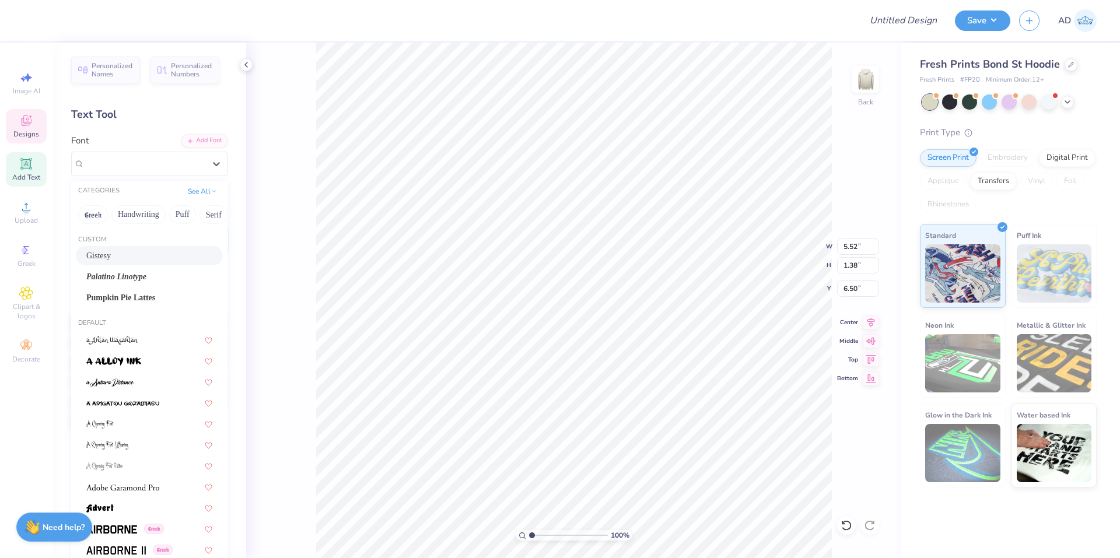
click at [120, 259] on div "Gistesy" at bounding box center [149, 256] width 126 height 12
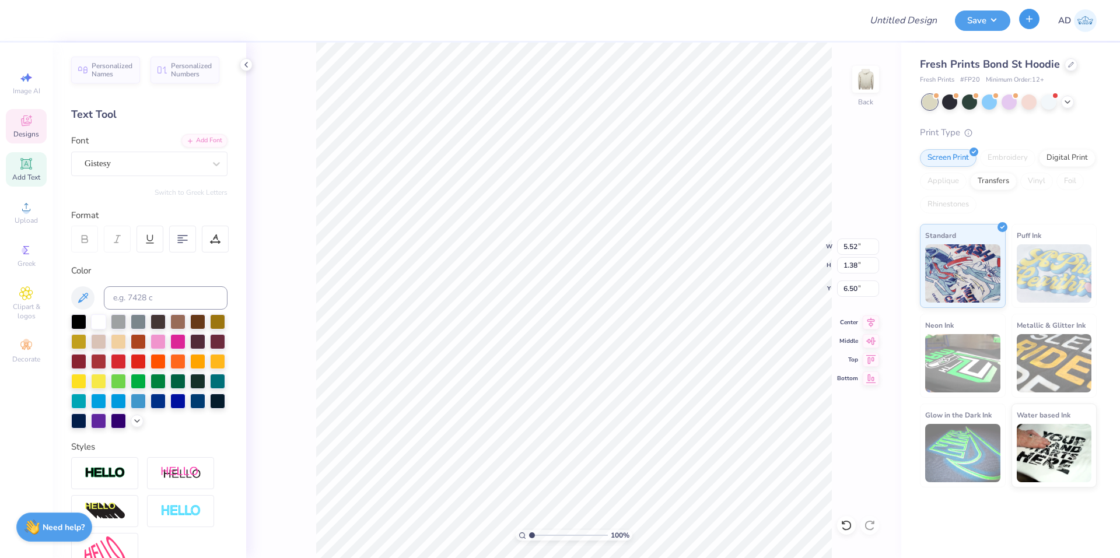
click at [1028, 17] on icon "button" at bounding box center [1029, 19] width 10 height 10
type input "2.91"
type input "1.26"
type input "7.52"
click at [243, 65] on icon at bounding box center [245, 64] width 9 height 9
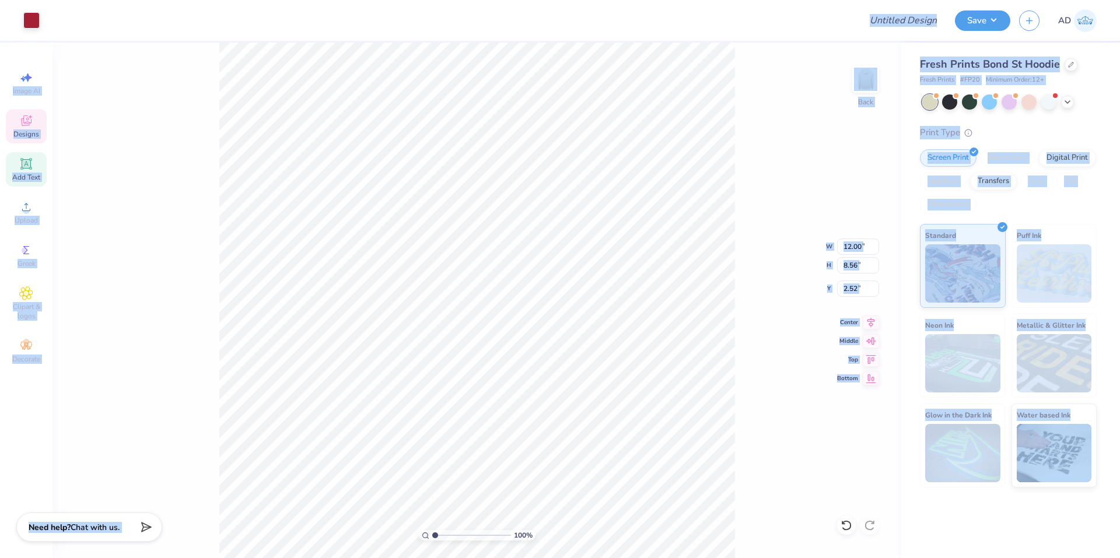
click at [1033, 128] on div "Print Type" at bounding box center [1008, 132] width 177 height 13
click at [1024, 142] on div "Print Type Screen Print Embroidery Digital Print Applique Transfers Vinyl Foil …" at bounding box center [1008, 307] width 177 height 362
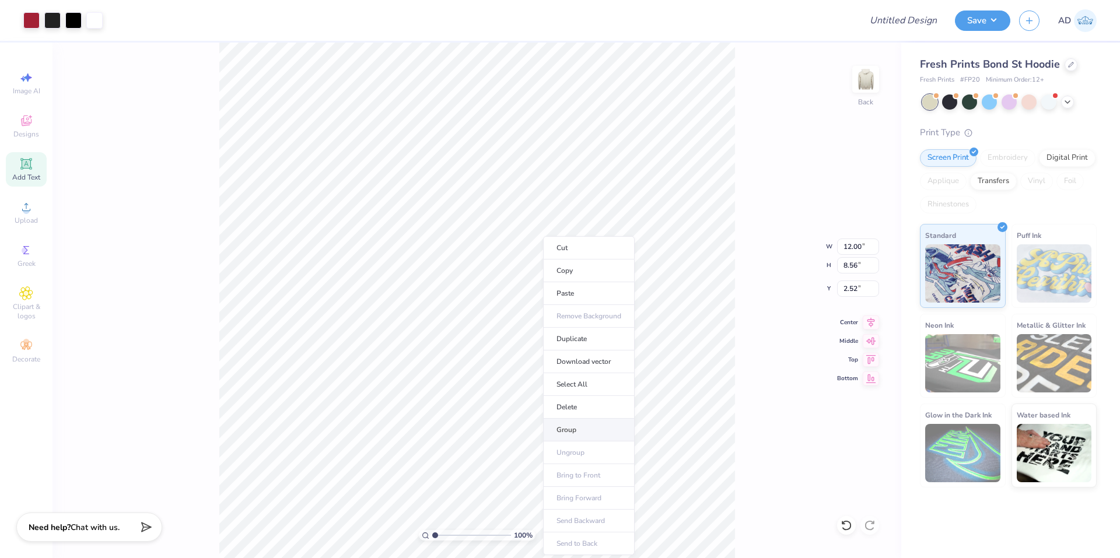
click at [580, 426] on li "Group" at bounding box center [589, 430] width 92 height 23
click at [588, 359] on li "Download vector" at bounding box center [590, 361] width 92 height 23
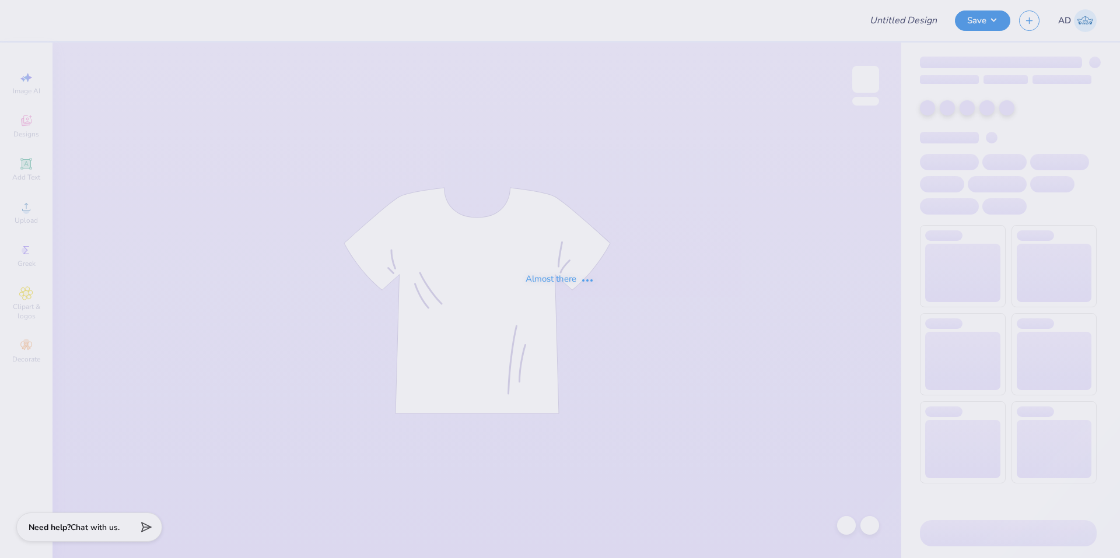
type input "Training: CF Training - Activities 2"
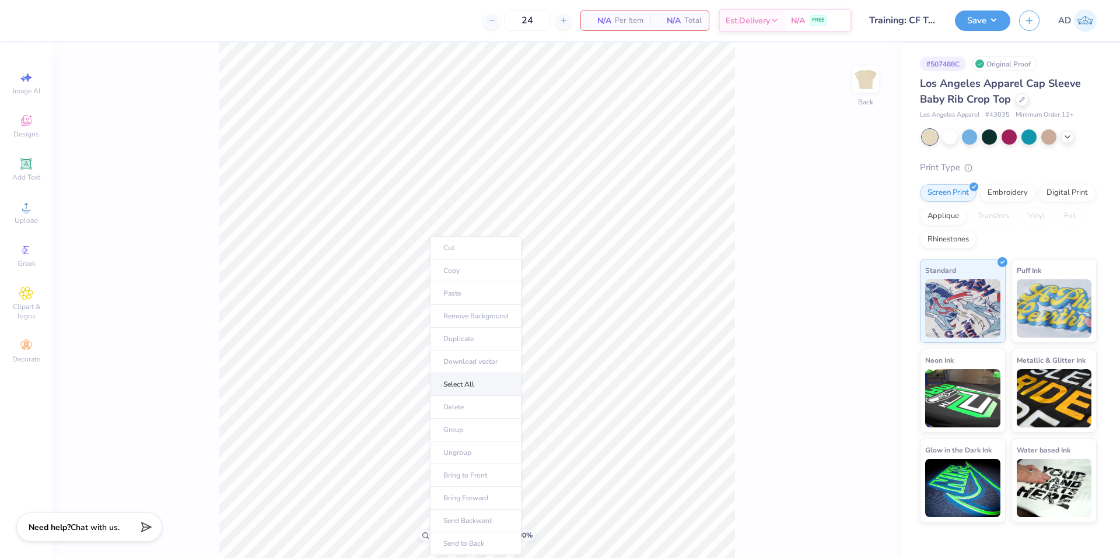
click at [478, 381] on li "Select All" at bounding box center [476, 384] width 92 height 23
click at [28, 213] on circle at bounding box center [26, 211] width 6 height 6
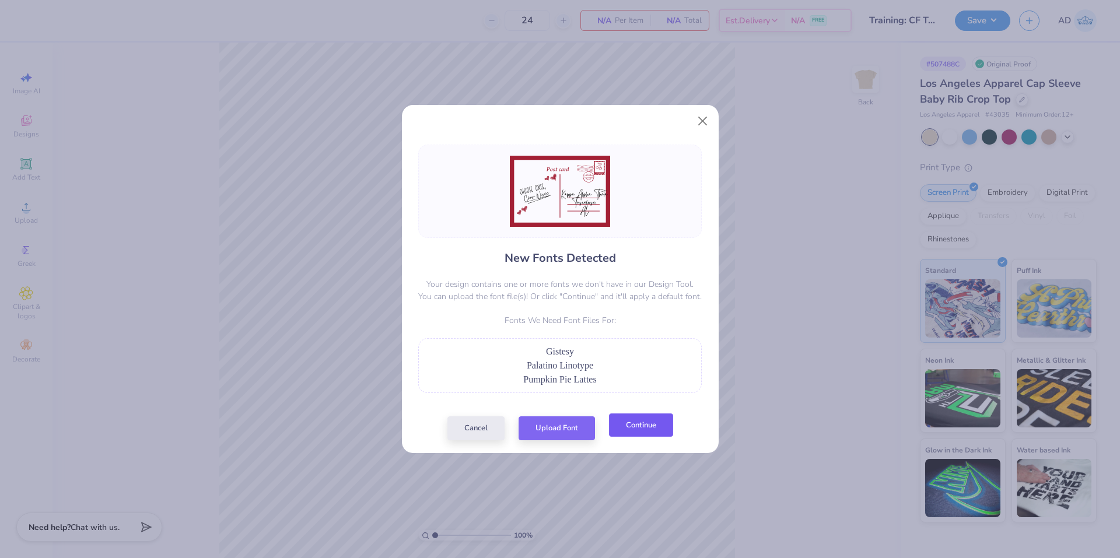
click at [615, 424] on button "Continue" at bounding box center [641, 425] width 64 height 24
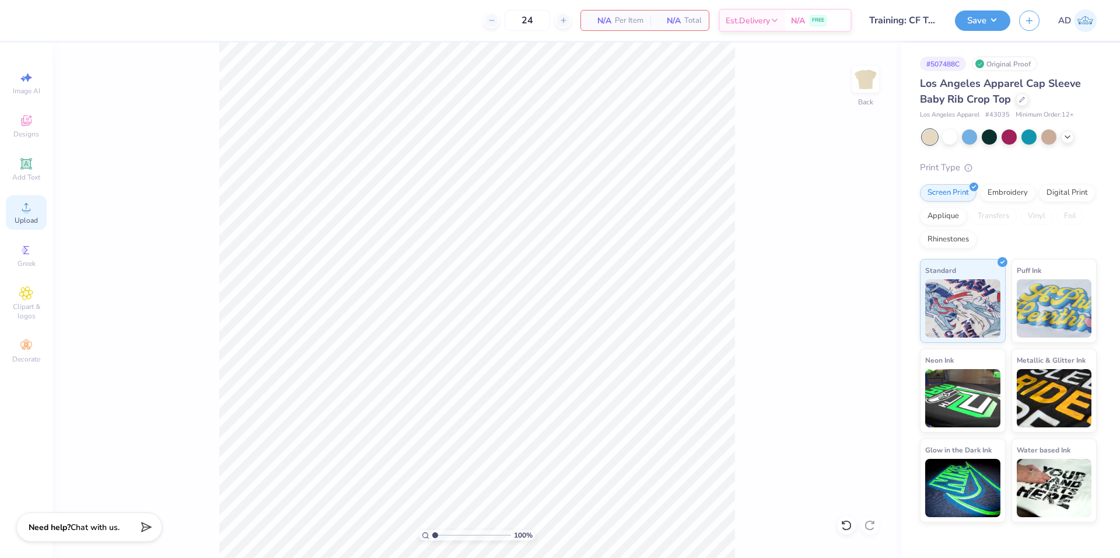
click at [31, 208] on icon at bounding box center [26, 207] width 14 height 14
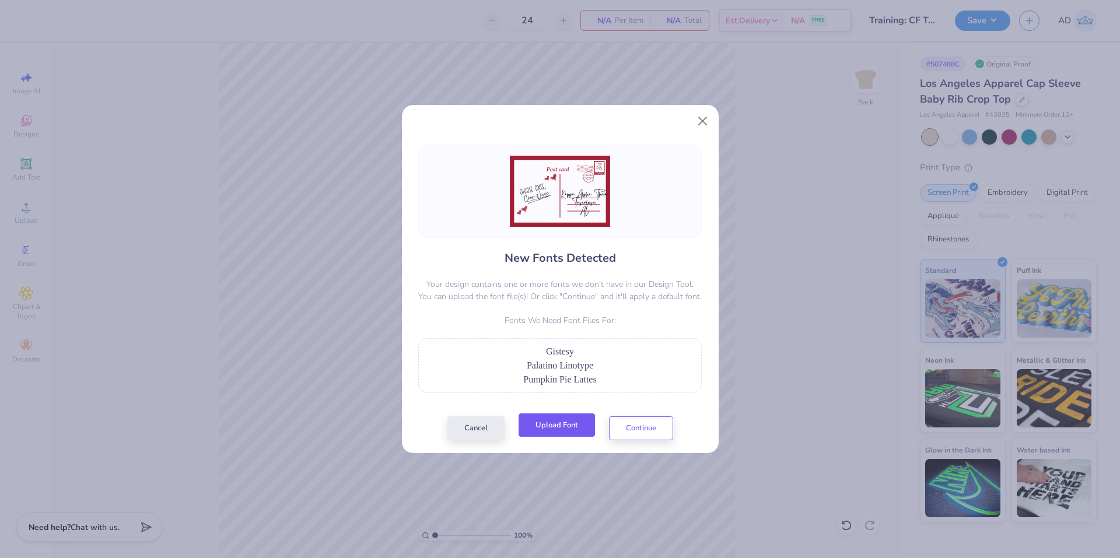
click at [545, 426] on button "Upload Font" at bounding box center [556, 425] width 76 height 24
drag, startPoint x: 618, startPoint y: 424, endPoint x: 620, endPoint y: 395, distance: 28.7
click at [620, 395] on div "New Fonts Detected Your design contains one or more fonts we don't have in our …" at bounding box center [560, 293] width 290 height 296
click at [630, 426] on button "Continue" at bounding box center [641, 425] width 64 height 24
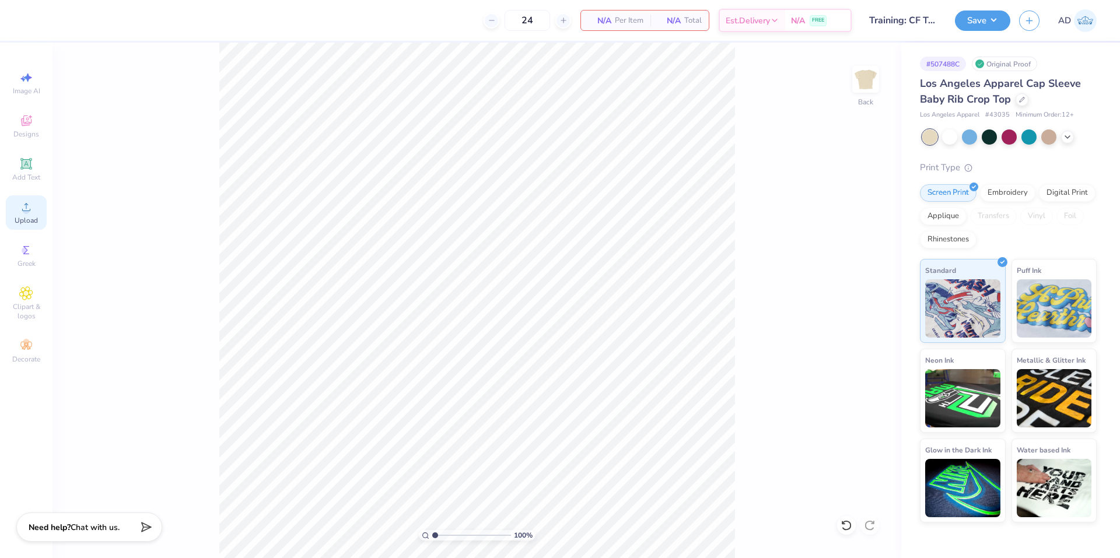
click at [21, 208] on icon at bounding box center [26, 207] width 14 height 14
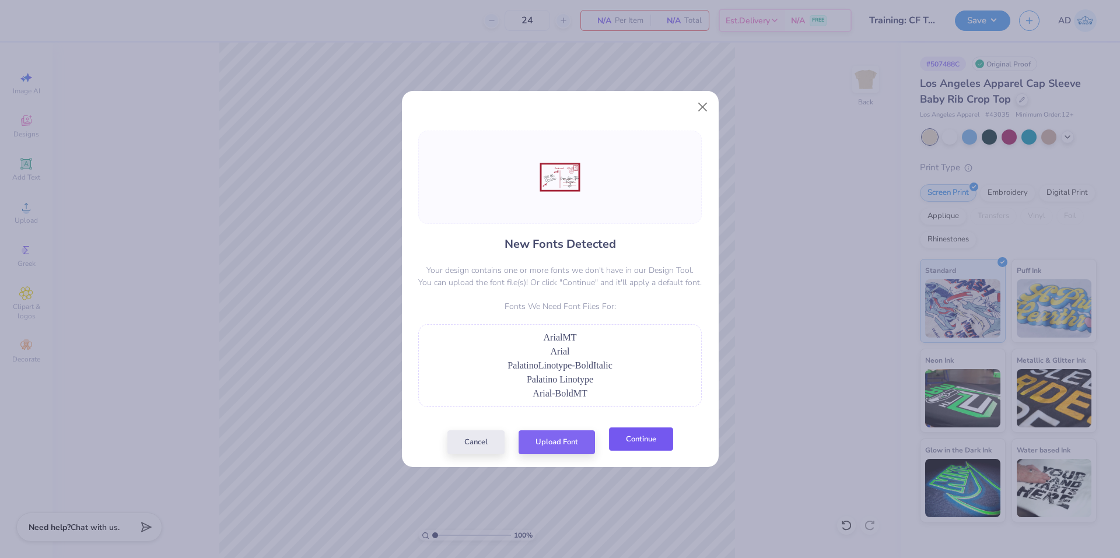
click at [625, 444] on button "Continue" at bounding box center [641, 439] width 64 height 24
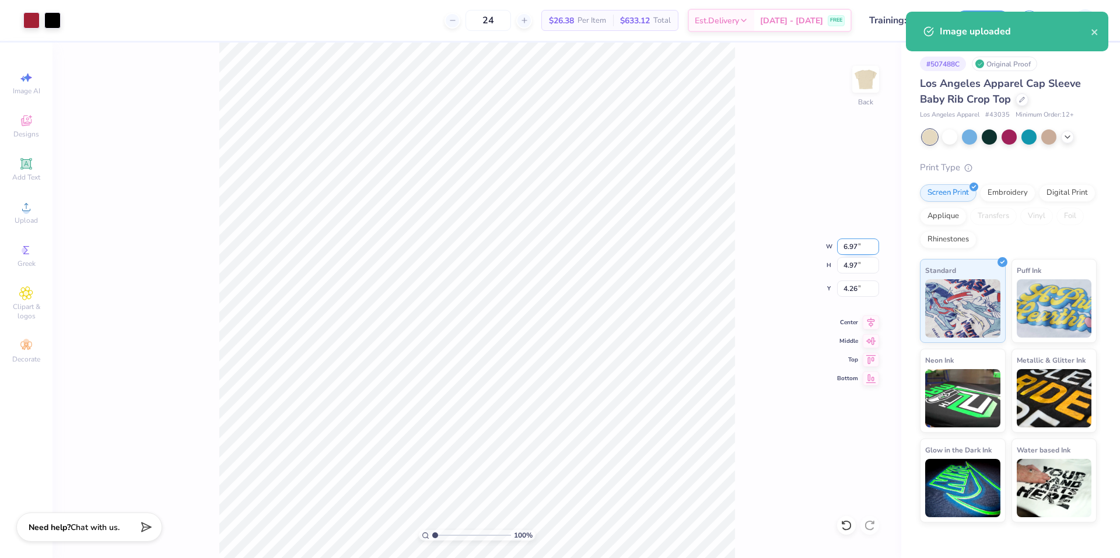
click at [854, 247] on input "6.97" at bounding box center [858, 247] width 42 height 16
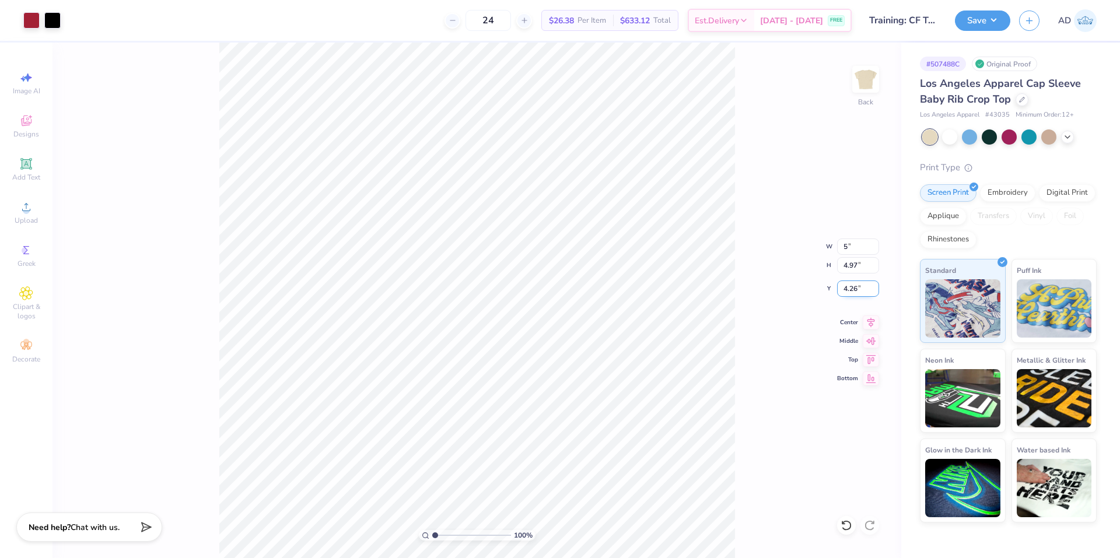
click at [855, 287] on input "4.26" at bounding box center [858, 289] width 42 height 16
click at [850, 289] on input "4.26" at bounding box center [858, 289] width 42 height 16
type input "5.00"
type input "3.56"
click at [849, 289] on input "4.97" at bounding box center [858, 289] width 42 height 16
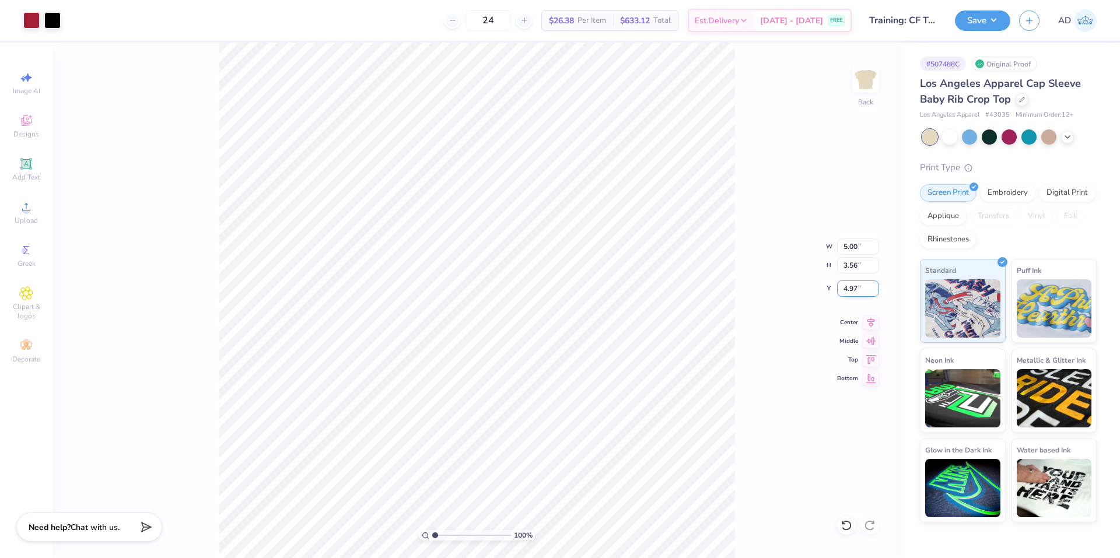
click at [849, 289] on input "4.97" at bounding box center [858, 289] width 42 height 16
click at [801, 317] on div "100 % Back W 5.00 5.00 " H 3.56 3.56 " Y 2 2 " Center Middle Top Bottom" at bounding box center [476, 301] width 849 height 516
type input "2.00"
click at [849, 248] on input "5.00" at bounding box center [858, 247] width 42 height 16
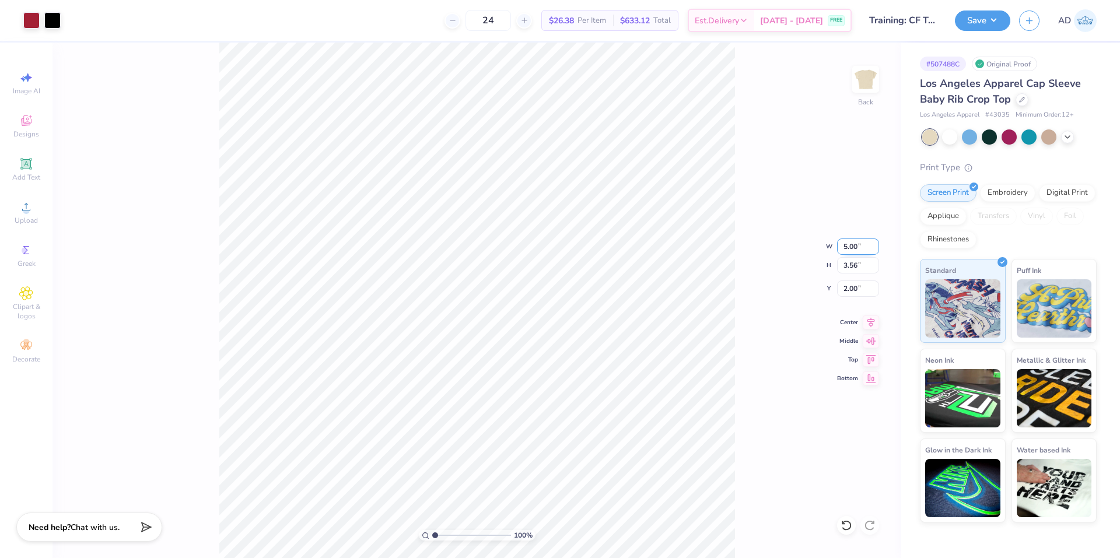
click at [849, 248] on input "5.00" at bounding box center [858, 247] width 42 height 16
click at [774, 286] on div "100 % Back W 6 6 " H 3.56 3.56 " Y 2.00 2.00 " Center Middle Top Bottom" at bounding box center [476, 301] width 849 height 516
type input "6.00"
type input "4.28"
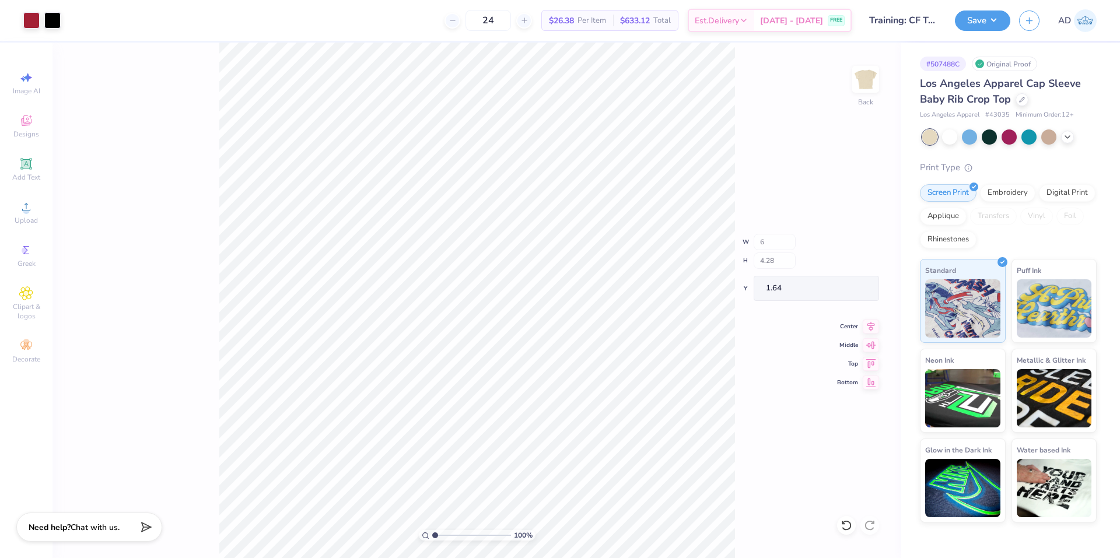
type input "1.64"
click at [984, 22] on button "Save" at bounding box center [982, 19] width 55 height 20
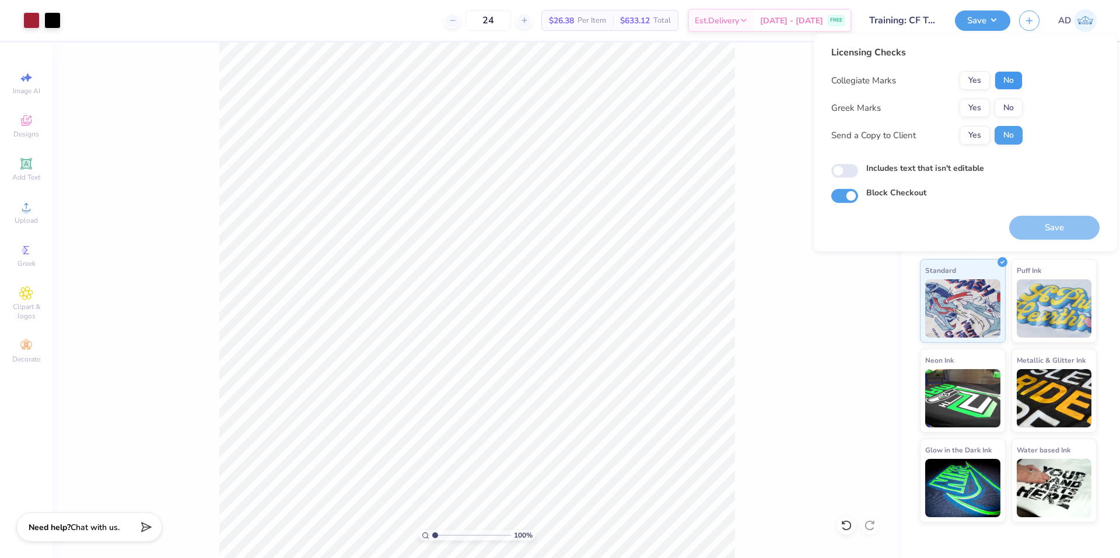
click at [1017, 80] on button "No" at bounding box center [1008, 80] width 28 height 19
click at [1012, 106] on button "No" at bounding box center [1008, 108] width 28 height 19
click at [847, 167] on input "Includes text that isn't editable" at bounding box center [844, 171] width 27 height 14
checkbox input "true"
click at [1060, 228] on button "Save" at bounding box center [1054, 228] width 90 height 24
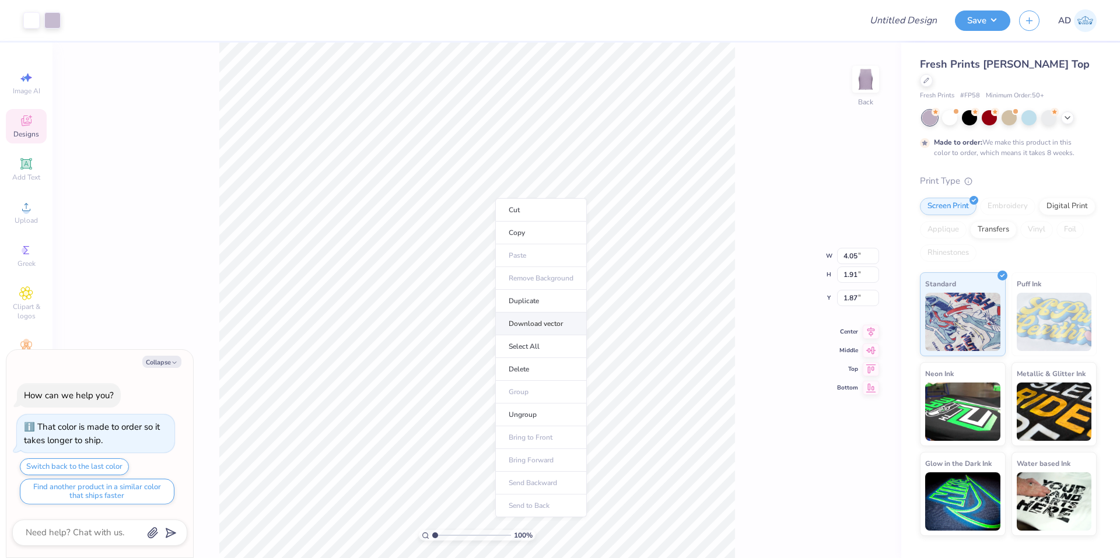
click at [555, 327] on li "Download vector" at bounding box center [541, 324] width 92 height 23
type textarea "x"
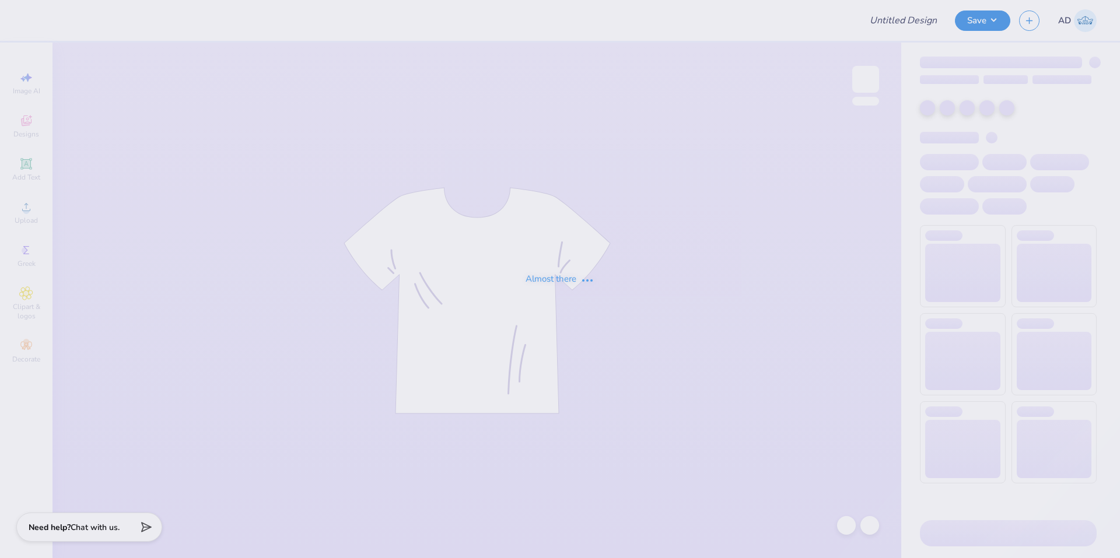
type input "Training: CF Training - Activities 2"
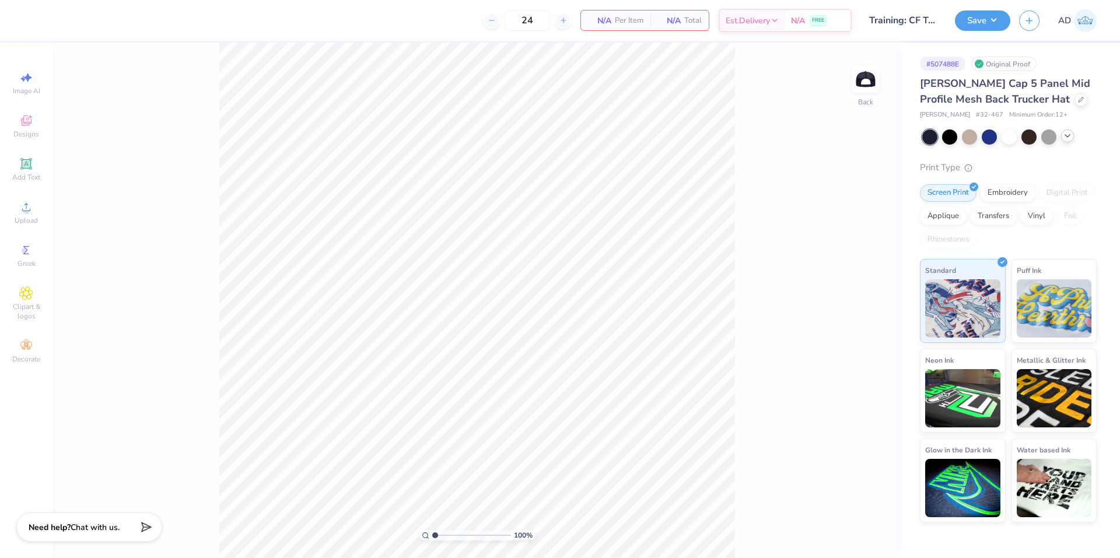
click at [1070, 136] on icon at bounding box center [1067, 135] width 9 height 9
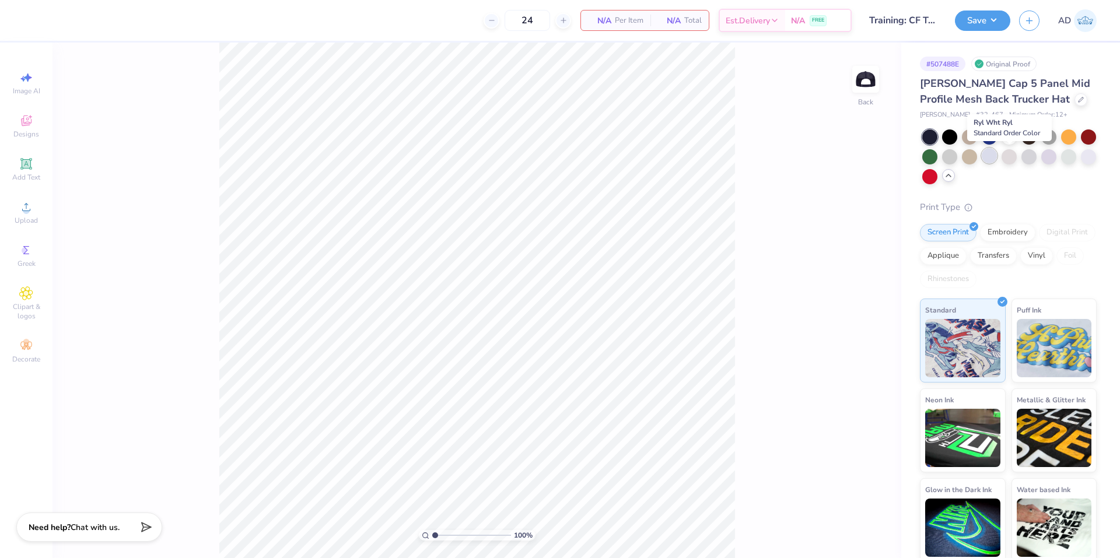
click at [997, 159] on div at bounding box center [989, 155] width 15 height 15
click at [1036, 154] on div at bounding box center [1028, 155] width 15 height 15
click at [26, 215] on div "Upload" at bounding box center [26, 212] width 41 height 34
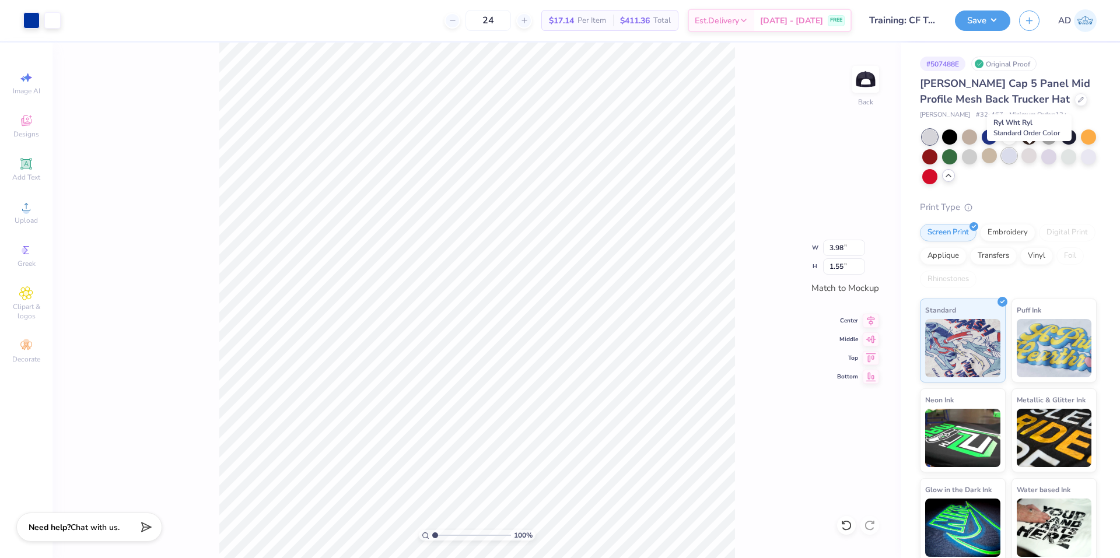
click at [1017, 159] on div at bounding box center [1008, 155] width 15 height 15
click at [997, 24] on button "Save" at bounding box center [982, 19] width 55 height 20
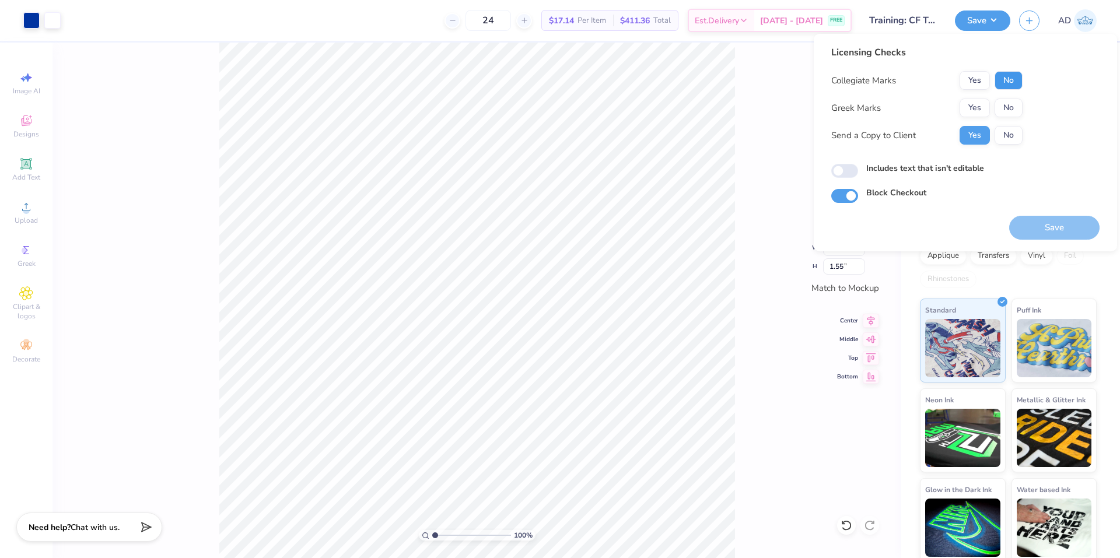
click at [1012, 85] on button "No" at bounding box center [1008, 80] width 28 height 19
click at [1003, 116] on button "No" at bounding box center [1008, 108] width 28 height 19
click at [1013, 136] on button "No" at bounding box center [1008, 135] width 28 height 19
click at [849, 171] on input "Includes text that isn't editable" at bounding box center [844, 171] width 27 height 14
checkbox input "true"
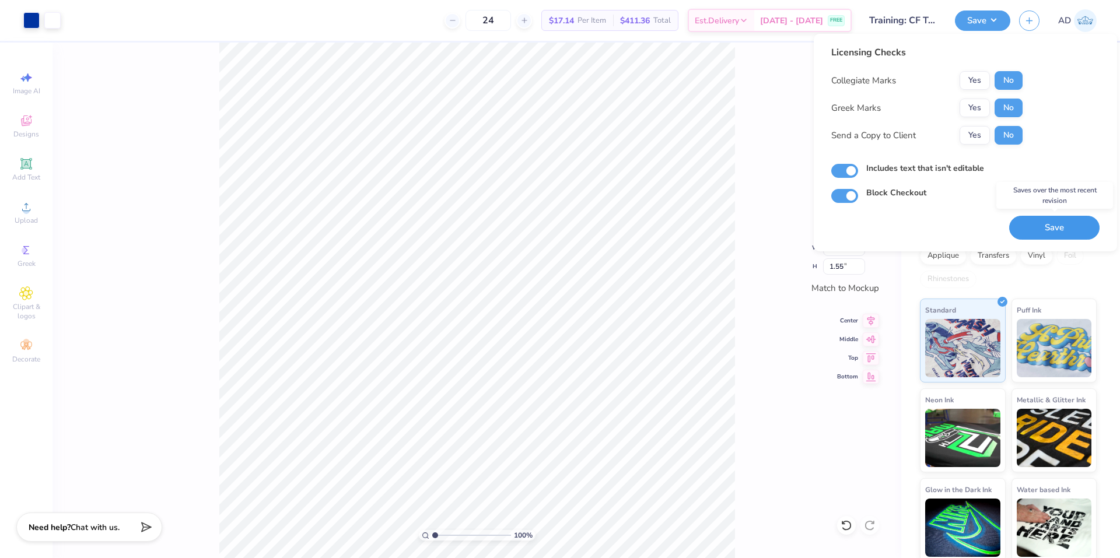
click at [1051, 223] on button "Save" at bounding box center [1054, 228] width 90 height 24
